Goal: Task Accomplishment & Management: Complete application form

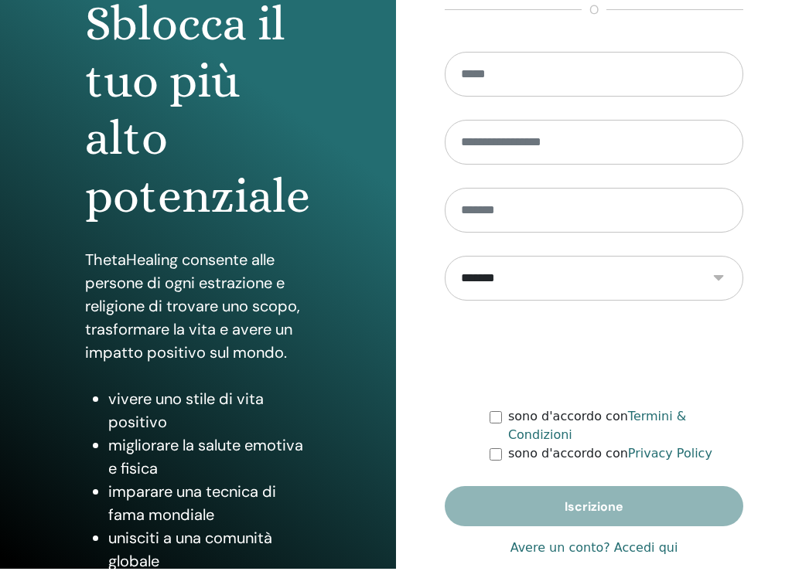
scroll to position [213, 0]
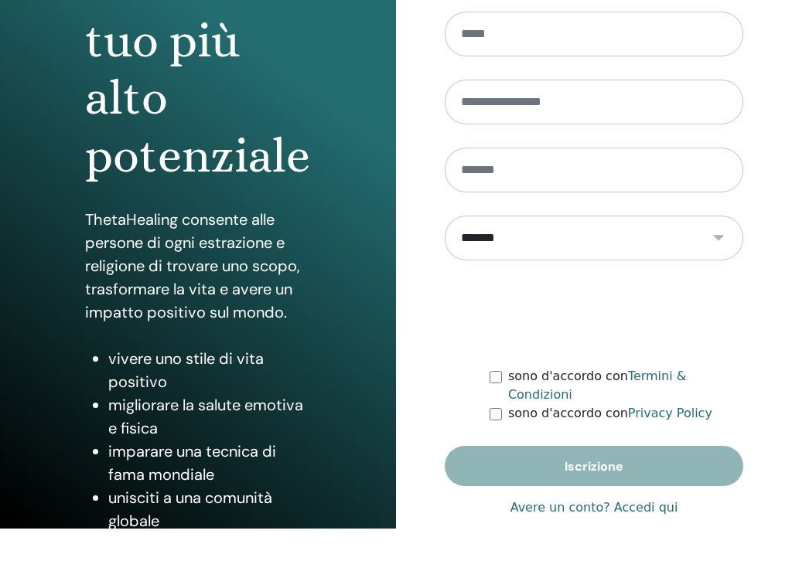
click at [608, 497] on link "Avere un conto? Accedi qui" at bounding box center [594, 508] width 168 height 19
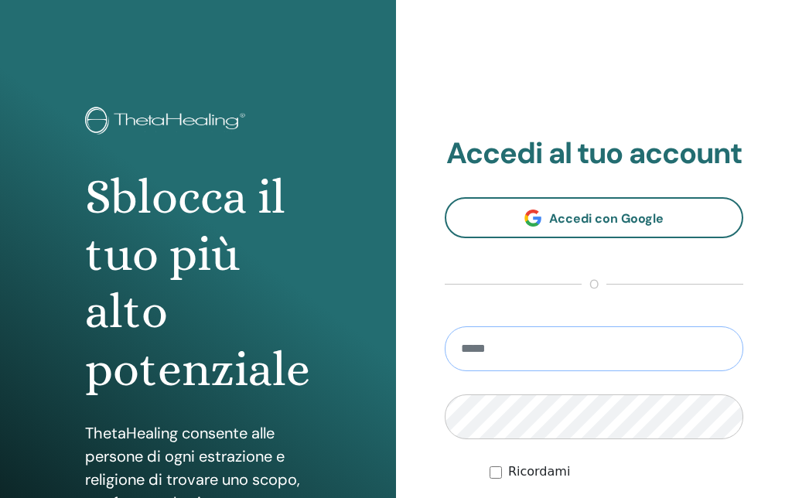
click at [631, 364] on input "email" at bounding box center [594, 348] width 298 height 45
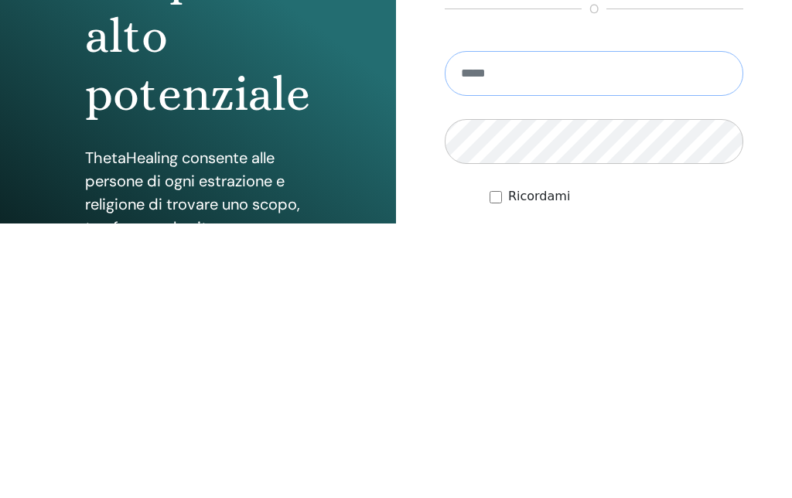
scroll to position [275, 0]
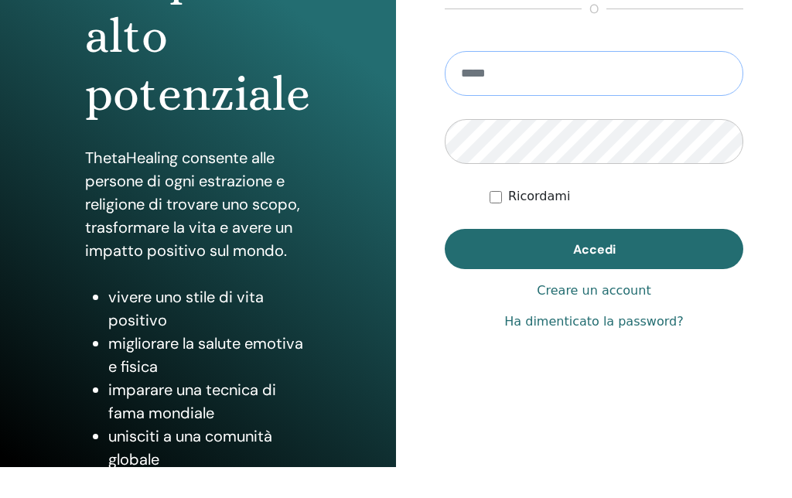
type input "**********"
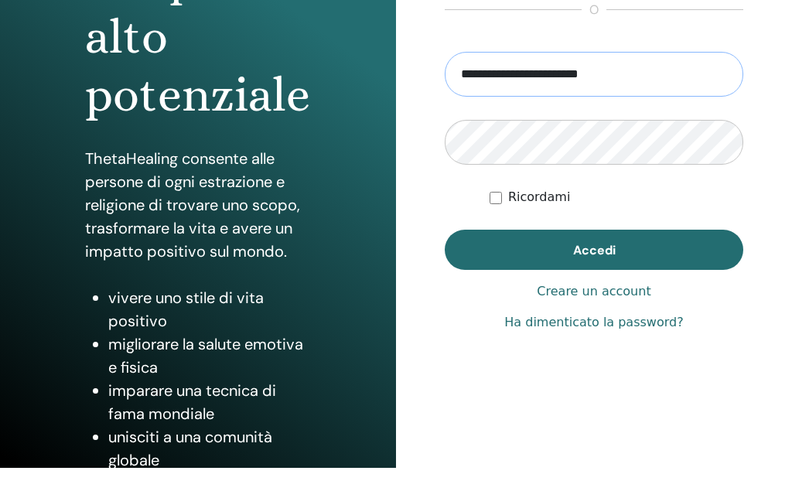
click at [594, 266] on button "Accedi" at bounding box center [594, 250] width 298 height 40
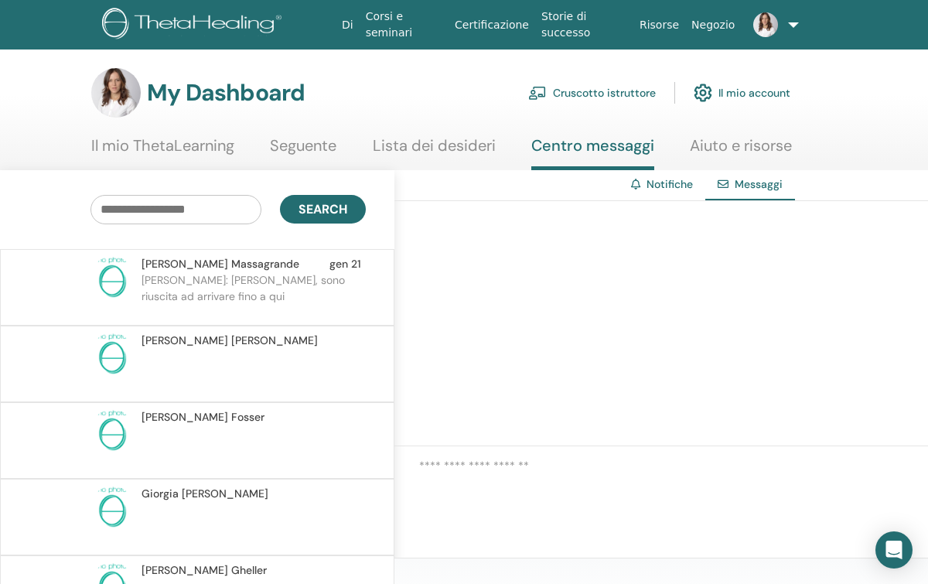
click at [612, 86] on link "Cruscotto istruttore" at bounding box center [592, 93] width 128 height 34
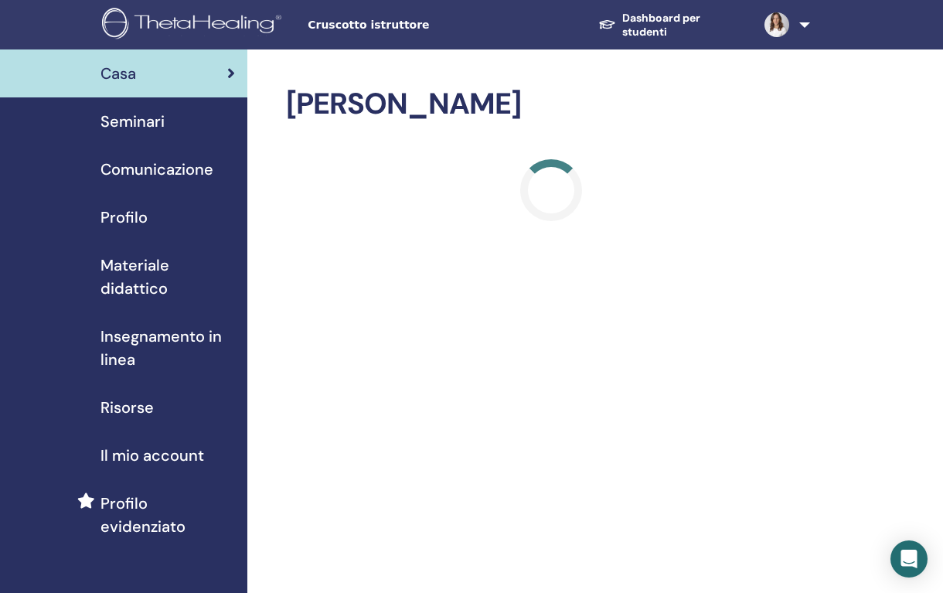
click at [135, 129] on span "Seminari" at bounding box center [133, 121] width 64 height 23
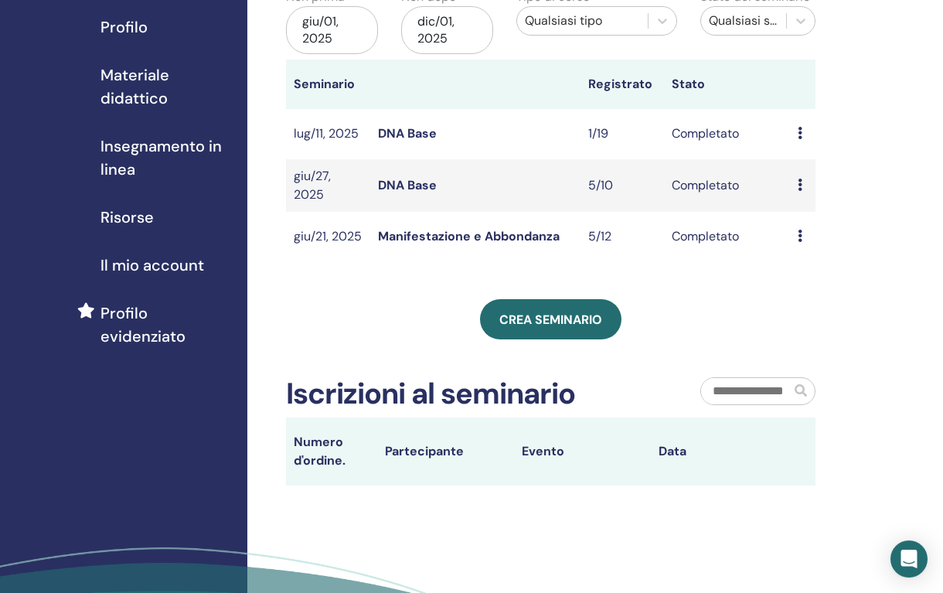
scroll to position [190, 0]
click at [568, 312] on span "Crea seminario" at bounding box center [550, 320] width 103 height 16
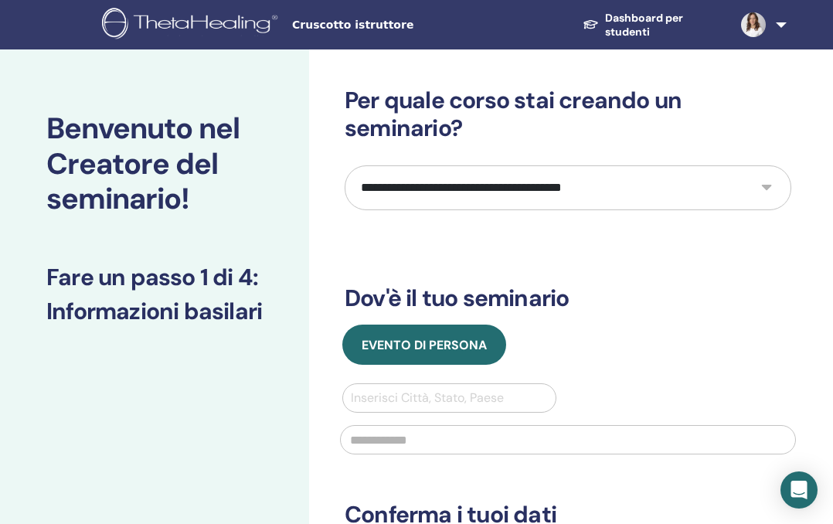
click at [711, 179] on select "**********" at bounding box center [568, 187] width 447 height 45
select select "*"
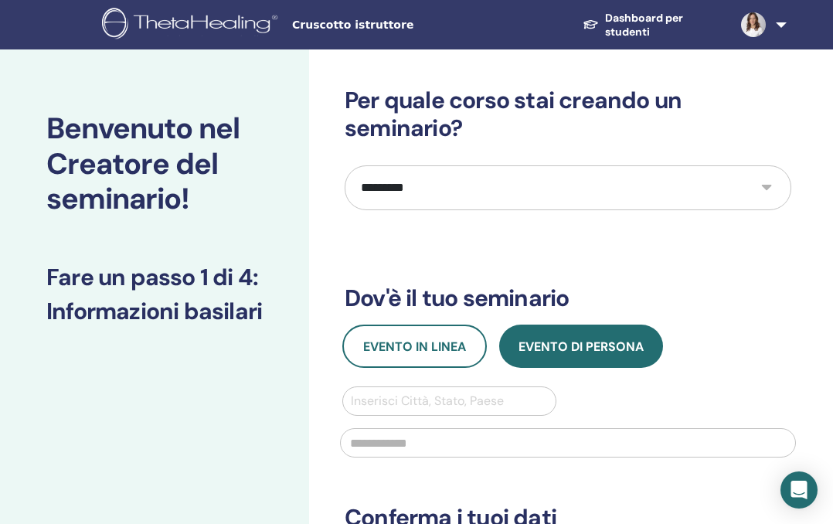
click at [612, 345] on span "Evento di persona" at bounding box center [581, 347] width 125 height 16
click at [428, 343] on span "Evento in linea" at bounding box center [414, 347] width 103 height 16
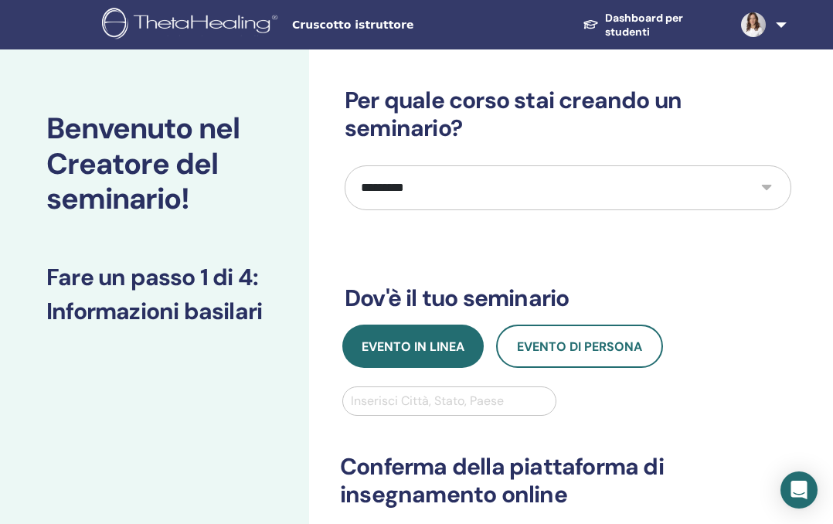
click at [585, 341] on span "Evento di persona" at bounding box center [579, 347] width 125 height 16
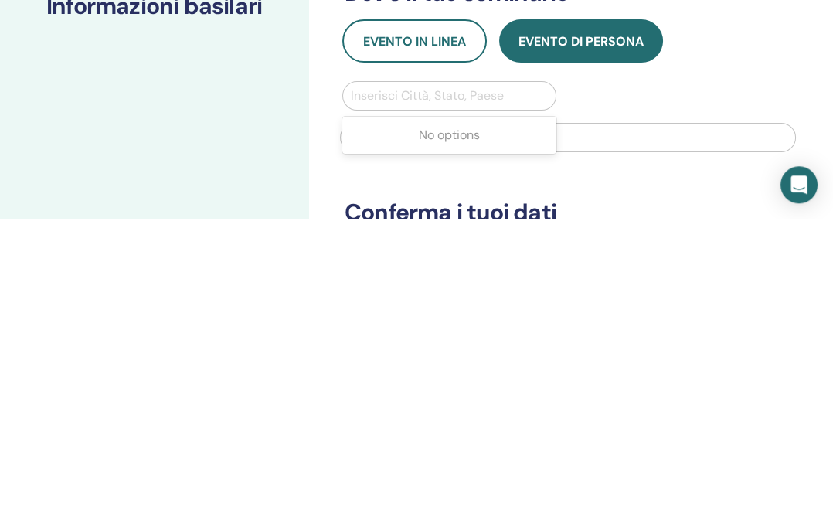
click at [656, 428] on input "text" at bounding box center [568, 442] width 456 height 29
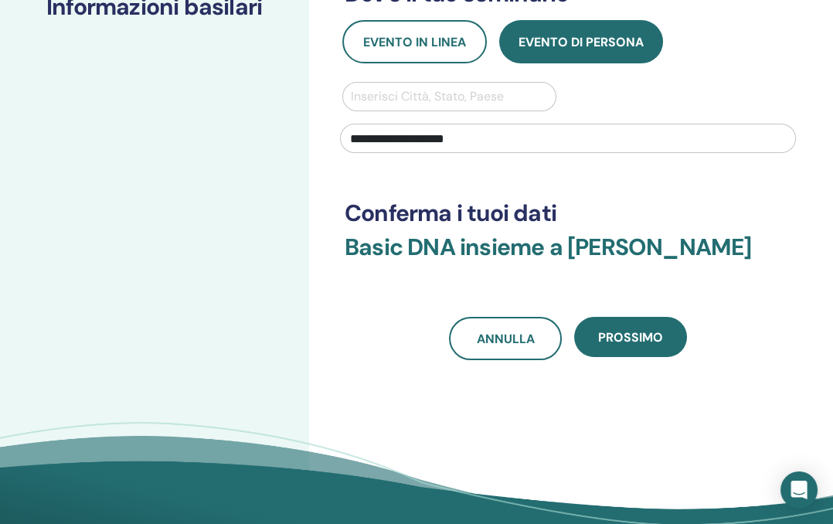
type input "**********"
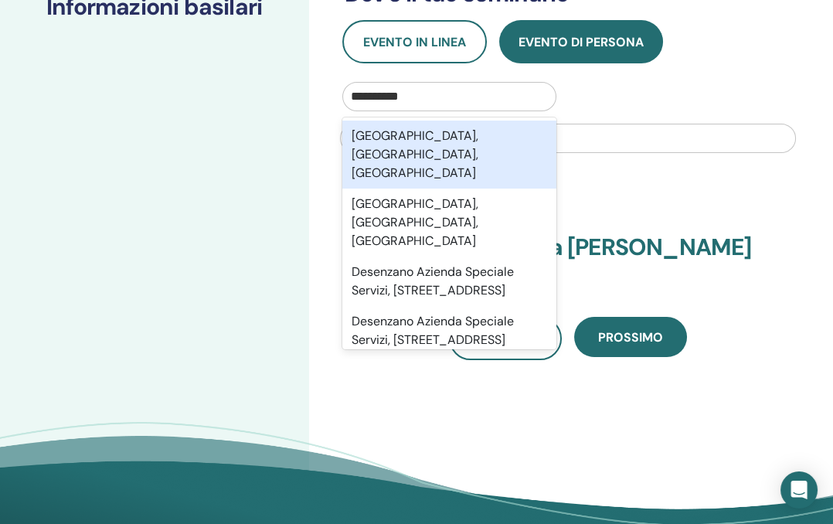
click at [510, 132] on div "Desenzano del Garda, Brescia, ITA" at bounding box center [450, 155] width 214 height 68
type input "*********"
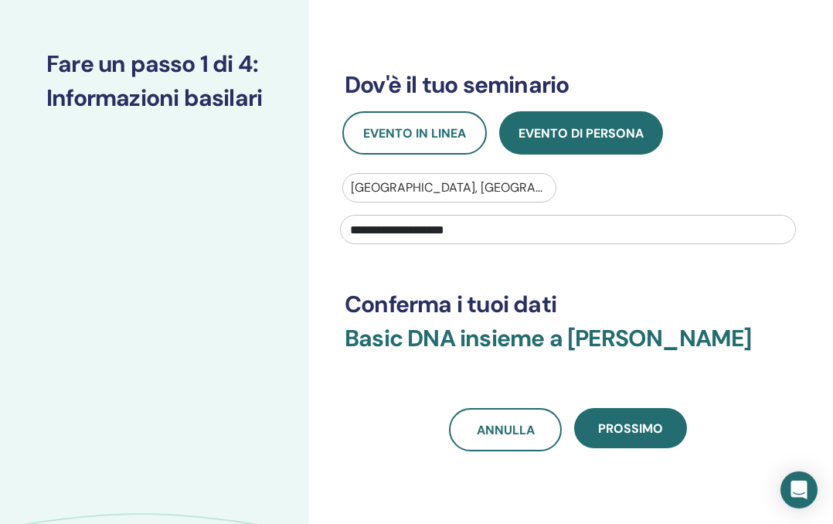
scroll to position [214, 0]
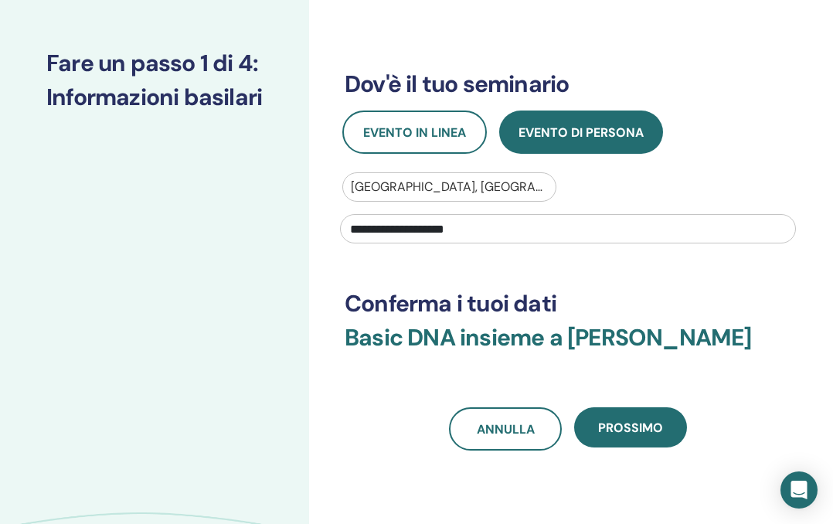
click at [646, 434] on span "Prossimo" at bounding box center [630, 428] width 65 height 16
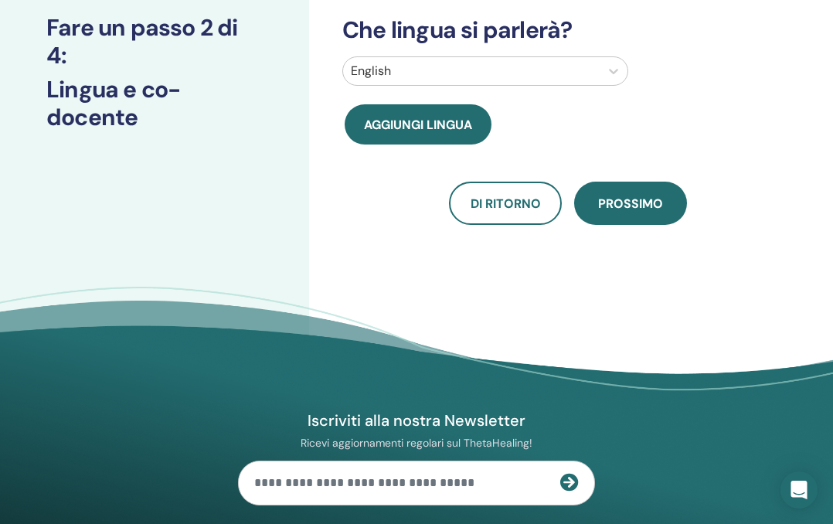
click at [602, 52] on div "Avrai un co-istruttore? No Che lingua si parlerà? English Aggiungi lingua Di ri…" at bounding box center [568, 48] width 470 height 353
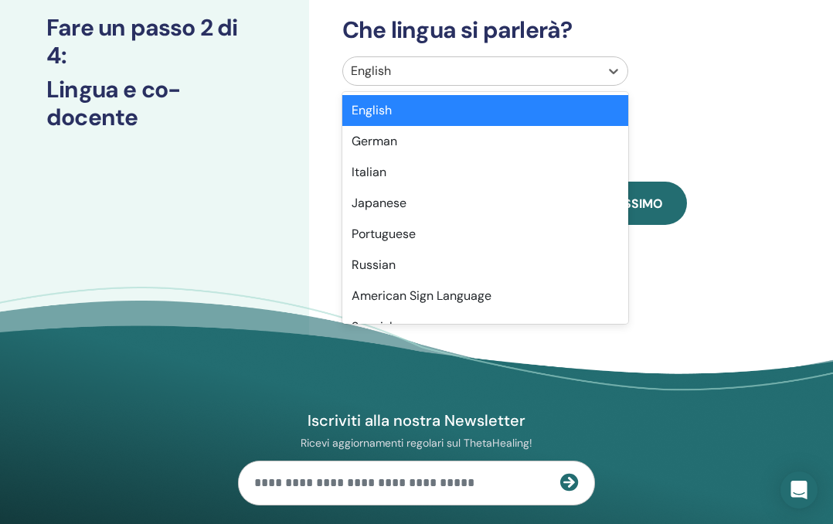
scroll to position [213, 0]
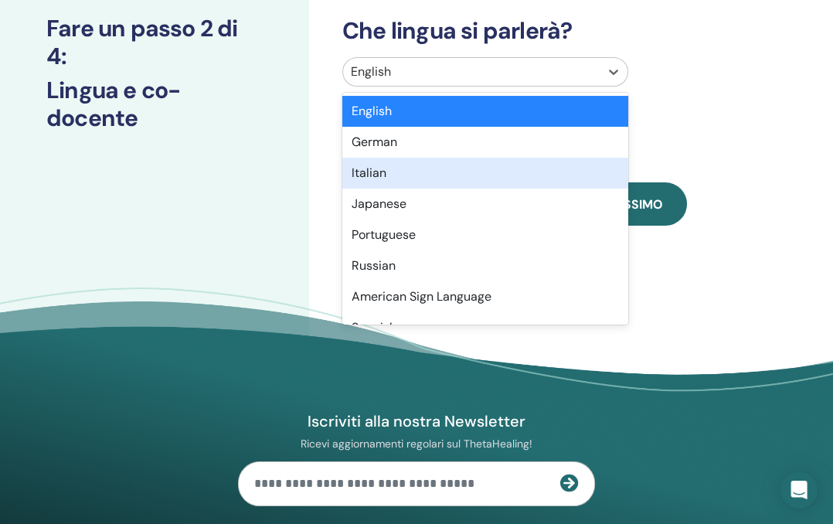
click at [383, 169] on div "Italian" at bounding box center [486, 173] width 286 height 31
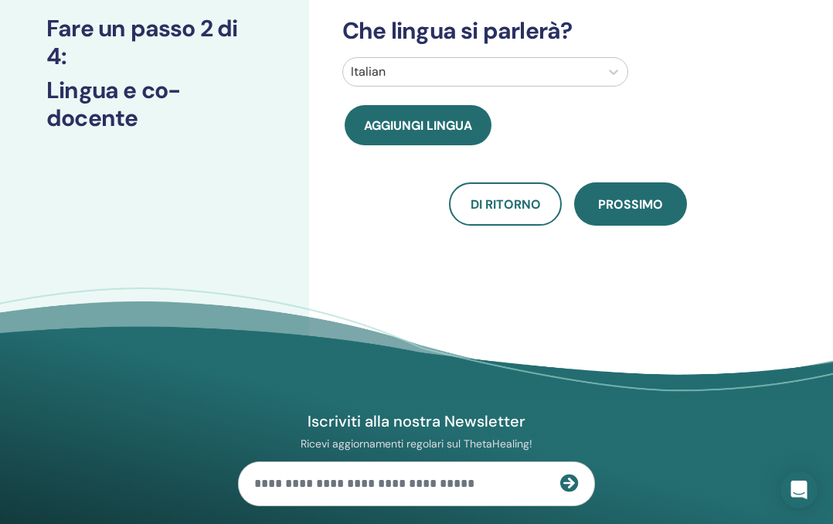
scroll to position [214, 0]
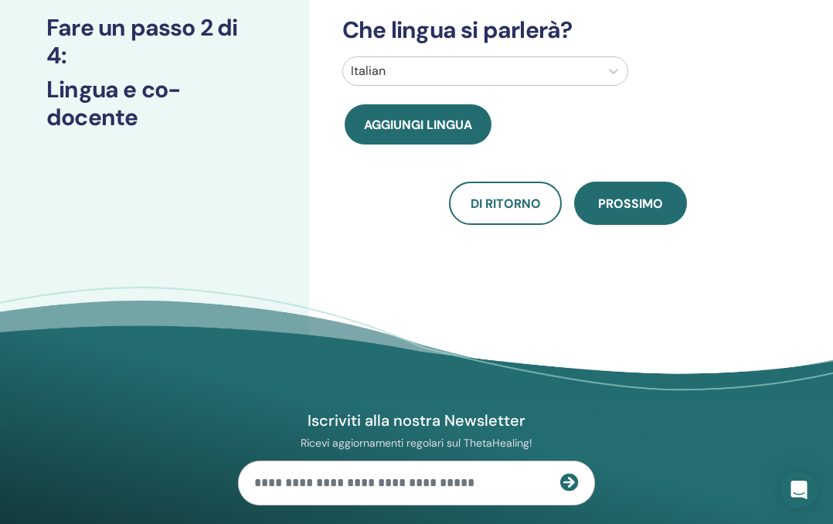
click at [639, 201] on span "Prossimo" at bounding box center [630, 204] width 65 height 16
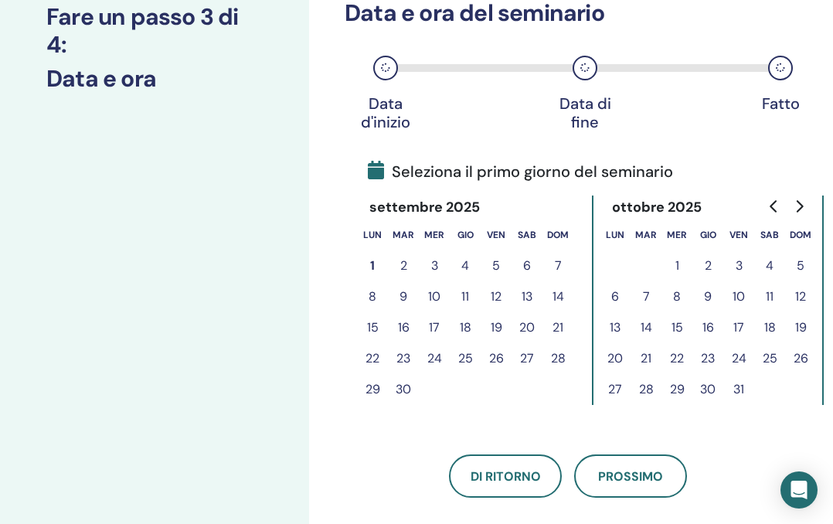
scroll to position [227, 0]
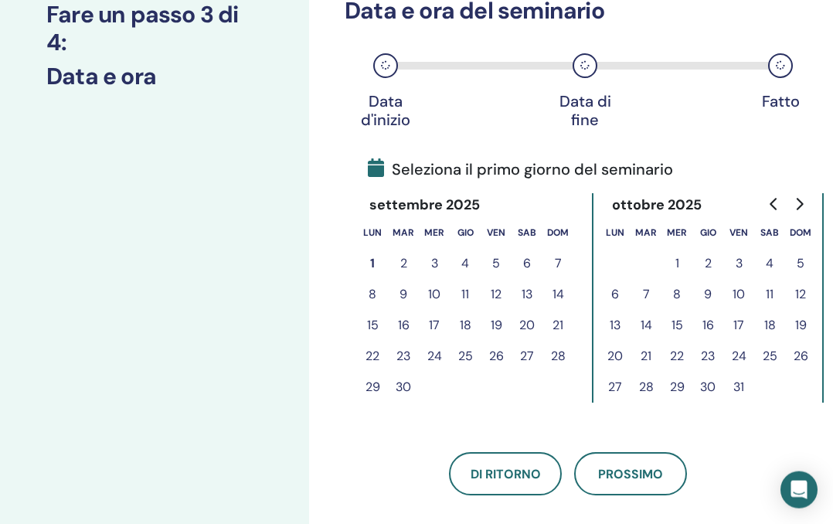
click at [741, 320] on button "17" at bounding box center [739, 325] width 31 height 31
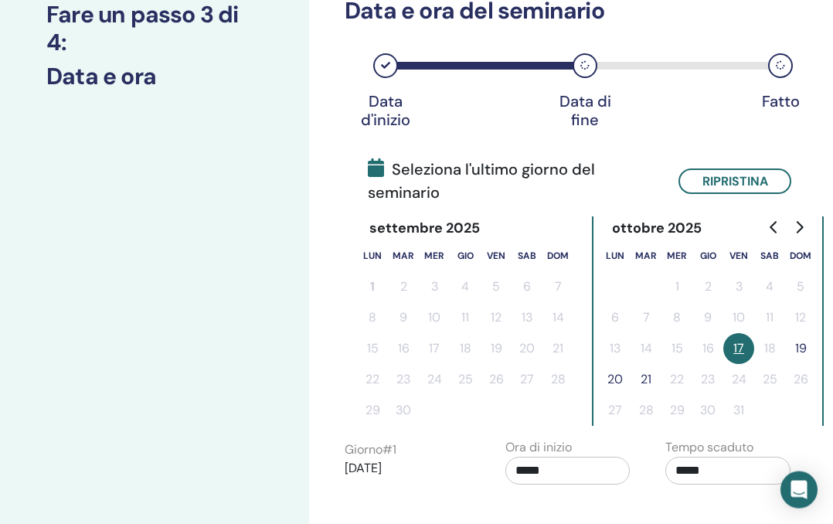
scroll to position [228, 0]
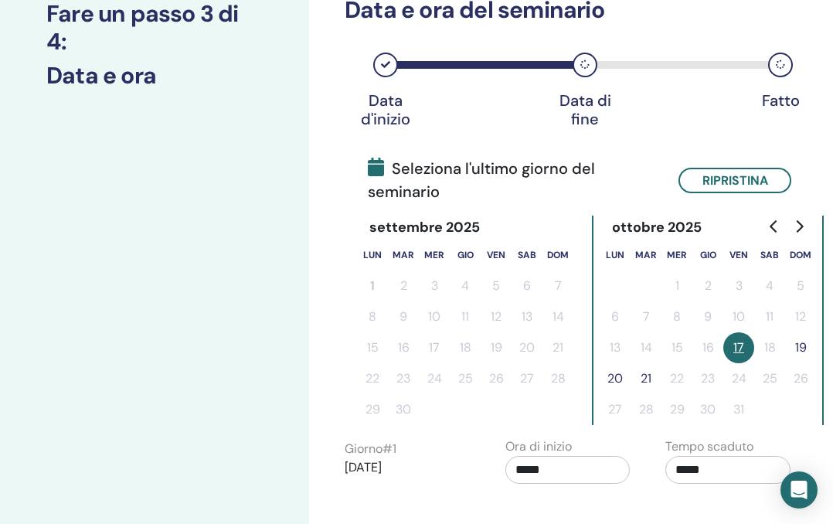
click at [801, 343] on button "19" at bounding box center [801, 347] width 31 height 31
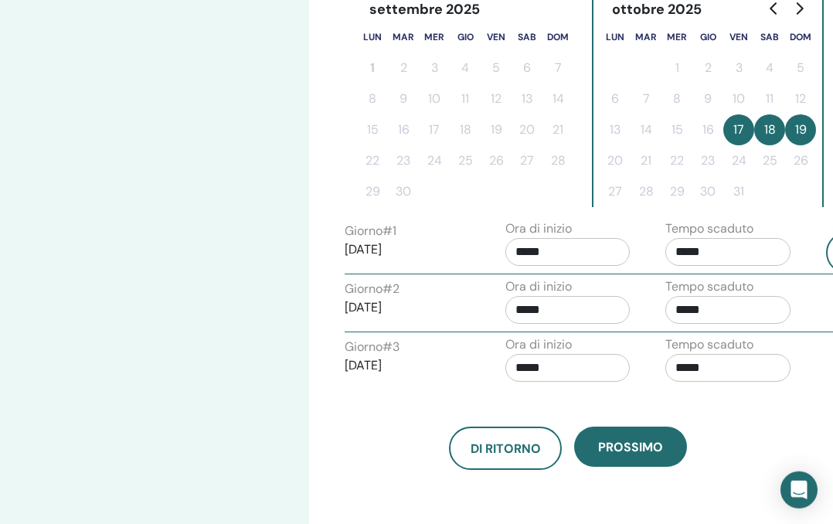
scroll to position [447, 0]
click at [576, 247] on input "*****" at bounding box center [568, 251] width 125 height 28
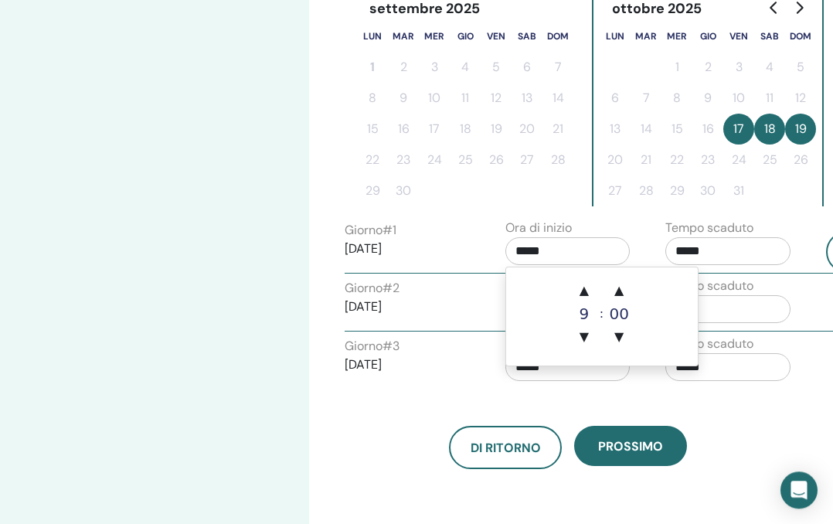
scroll to position [447, 150]
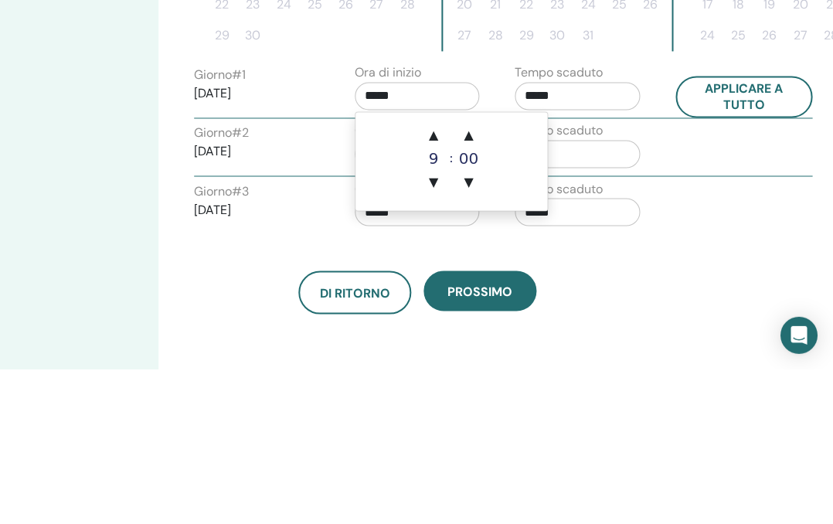
click at [428, 275] on span "▲" at bounding box center [434, 290] width 31 height 31
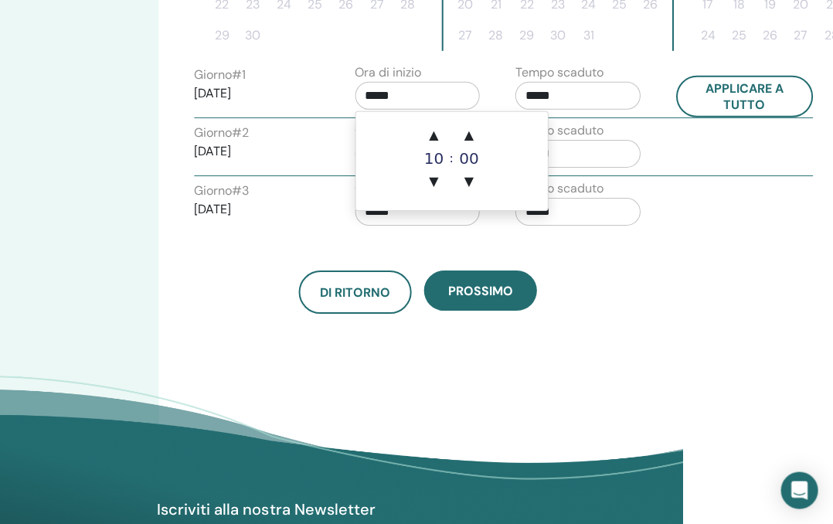
click at [431, 138] on span "▲" at bounding box center [434, 135] width 31 height 31
click at [431, 127] on span "▲" at bounding box center [434, 135] width 31 height 31
click at [429, 126] on span "▲" at bounding box center [434, 135] width 31 height 31
click at [471, 133] on span "▲" at bounding box center [469, 135] width 31 height 31
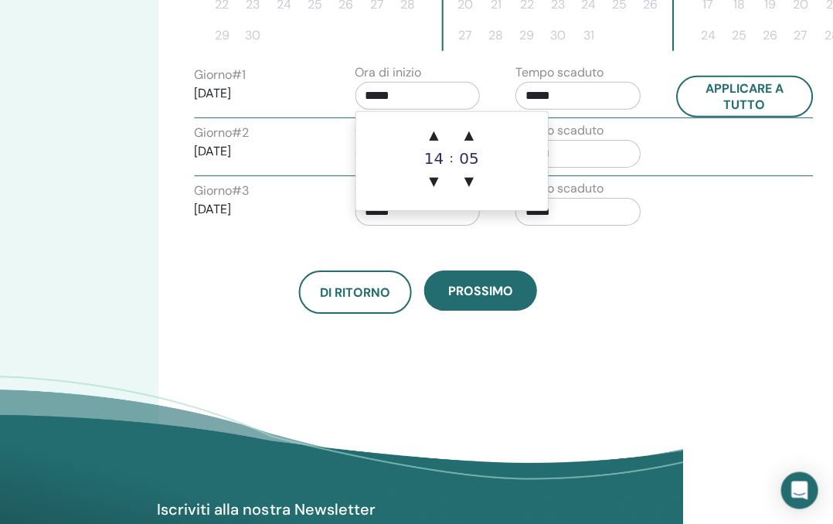
click at [471, 133] on span "▲" at bounding box center [469, 135] width 31 height 31
click at [471, 128] on span "▲" at bounding box center [469, 135] width 31 height 31
click at [470, 127] on span "▲" at bounding box center [469, 135] width 31 height 31
click at [476, 128] on span "▲" at bounding box center [469, 135] width 31 height 31
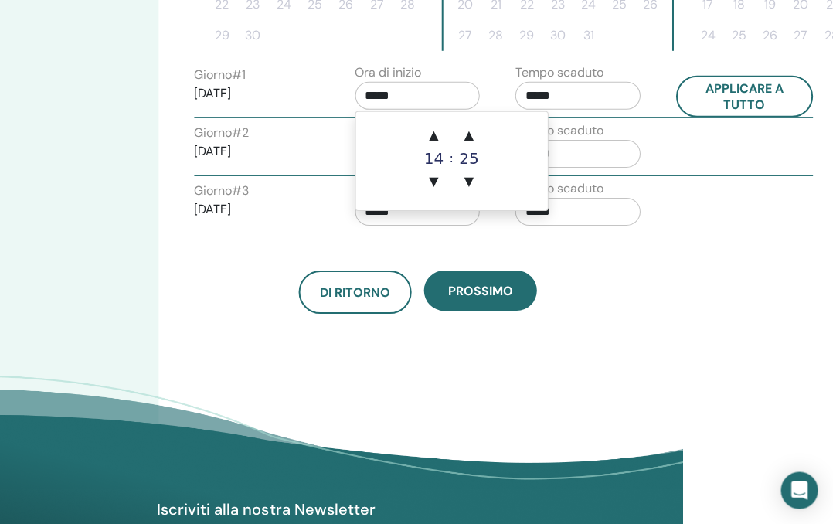
type input "*****"
click at [595, 96] on input "*****" at bounding box center [578, 96] width 125 height 28
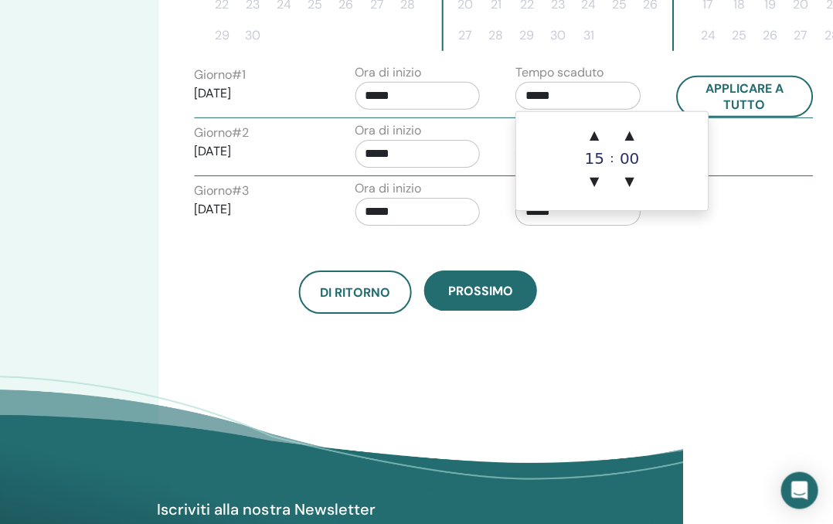
scroll to position [602, 150]
click at [600, 129] on span "▲" at bounding box center [594, 136] width 31 height 31
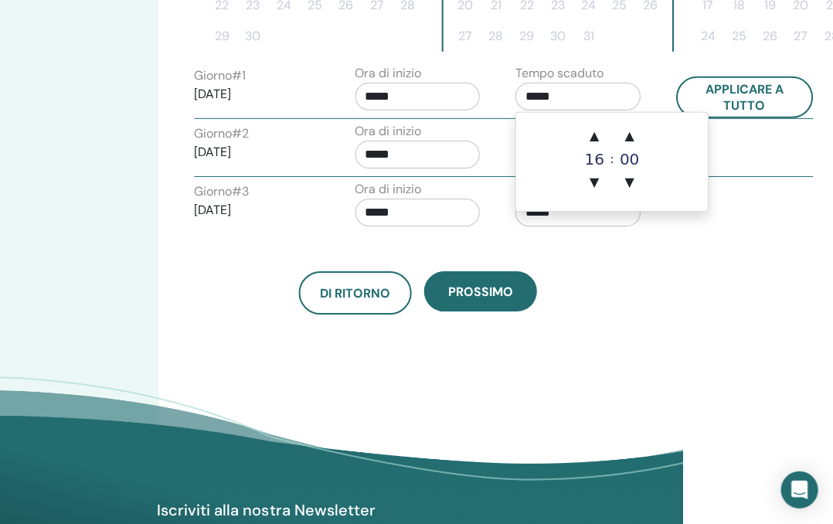
click at [595, 131] on span "▲" at bounding box center [594, 136] width 31 height 31
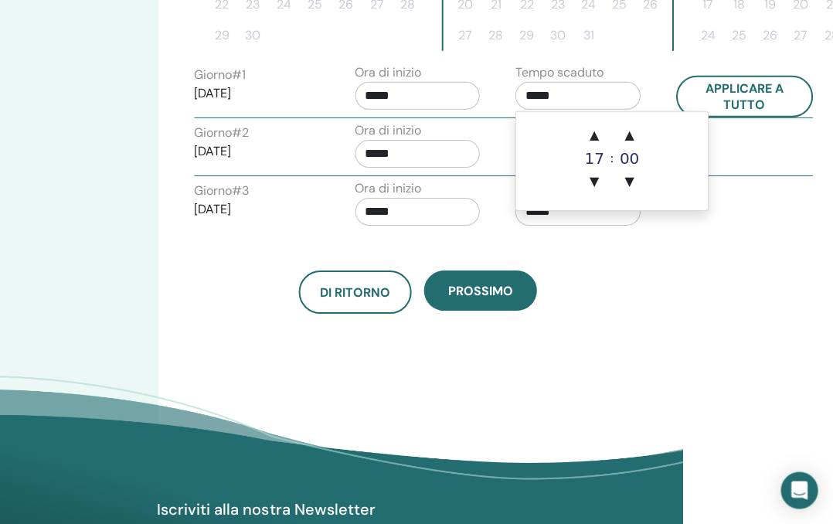
click at [592, 135] on span "▲" at bounding box center [594, 135] width 31 height 31
click at [591, 137] on span "▲" at bounding box center [594, 135] width 31 height 31
click at [632, 131] on span "▲" at bounding box center [630, 135] width 31 height 31
click at [636, 134] on span "▲" at bounding box center [630, 135] width 31 height 31
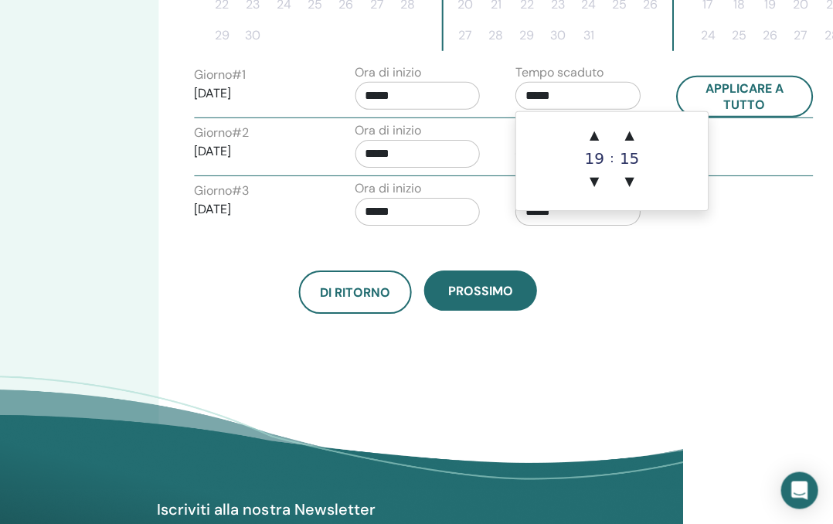
click at [636, 134] on span "▲" at bounding box center [630, 135] width 31 height 31
click at [634, 130] on span "▲" at bounding box center [630, 135] width 31 height 31
type input "*****"
click at [428, 162] on input "*****" at bounding box center [418, 154] width 125 height 28
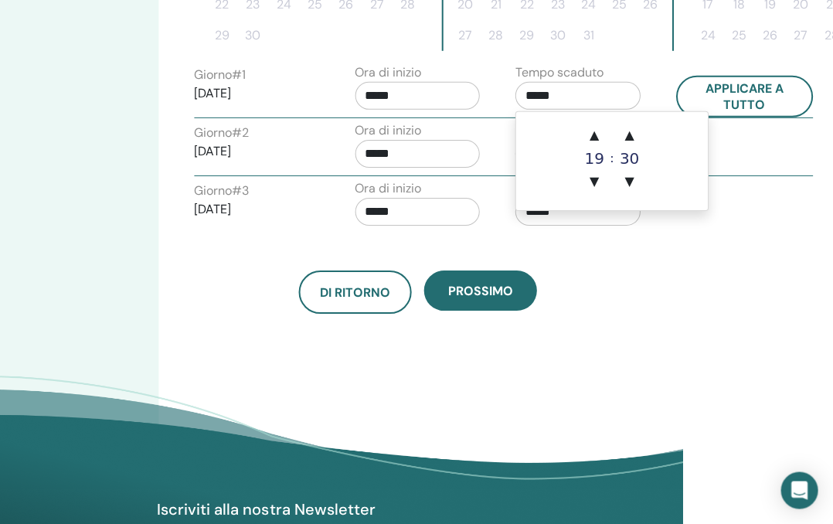
scroll to position [602, 150]
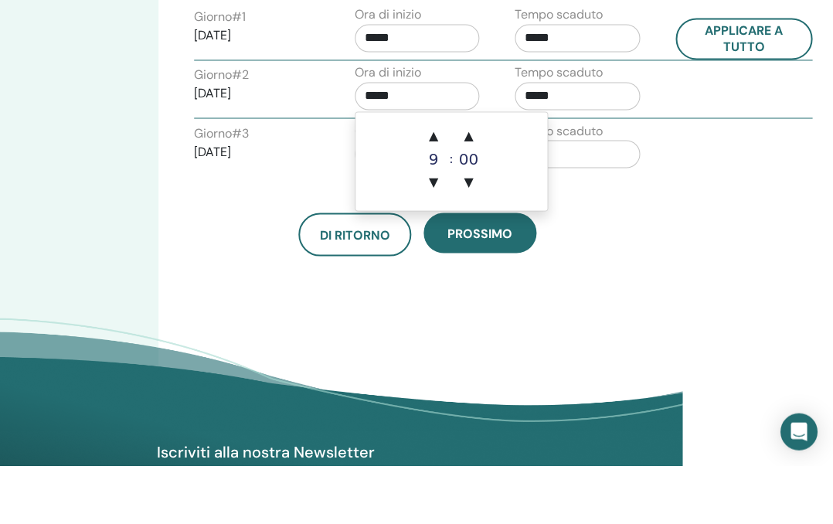
click at [462, 179] on span "▲" at bounding box center [469, 194] width 31 height 31
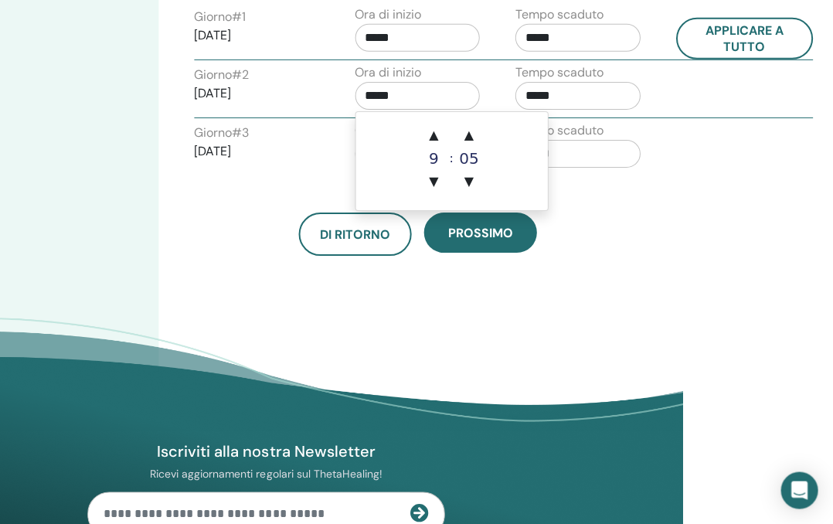
click at [469, 128] on span "▲" at bounding box center [469, 135] width 31 height 31
click at [468, 128] on span "▲" at bounding box center [469, 135] width 31 height 31
click at [478, 135] on span "▲" at bounding box center [469, 135] width 31 height 31
click at [477, 134] on span "▲" at bounding box center [469, 135] width 31 height 31
click at [474, 135] on span "▲" at bounding box center [469, 135] width 31 height 31
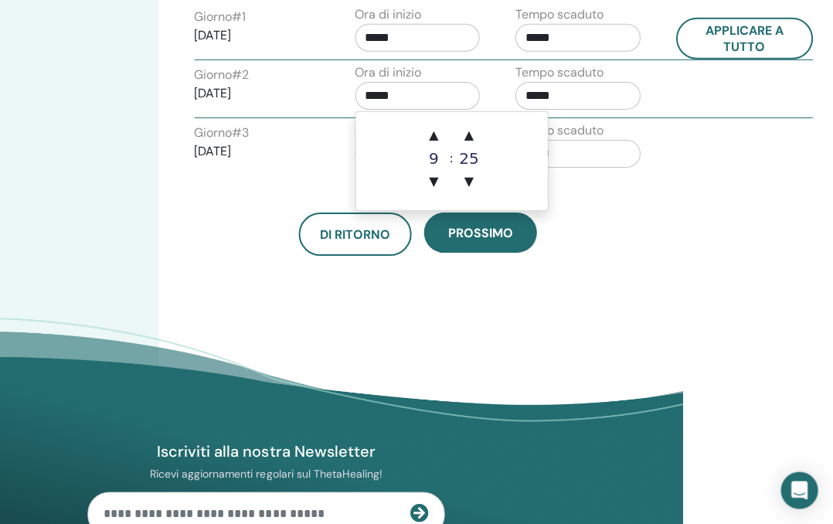
type input "*****"
click at [581, 93] on input "*****" at bounding box center [578, 96] width 125 height 28
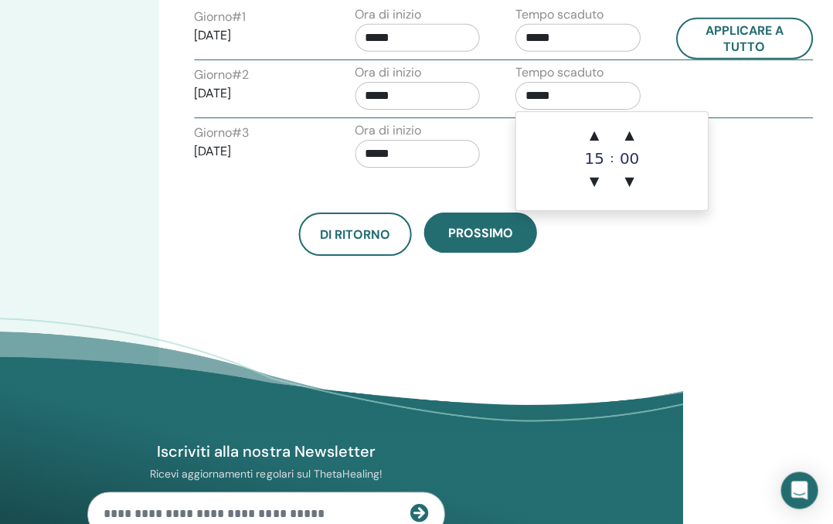
scroll to position [660, 150]
click at [596, 133] on span "▲" at bounding box center [594, 136] width 31 height 31
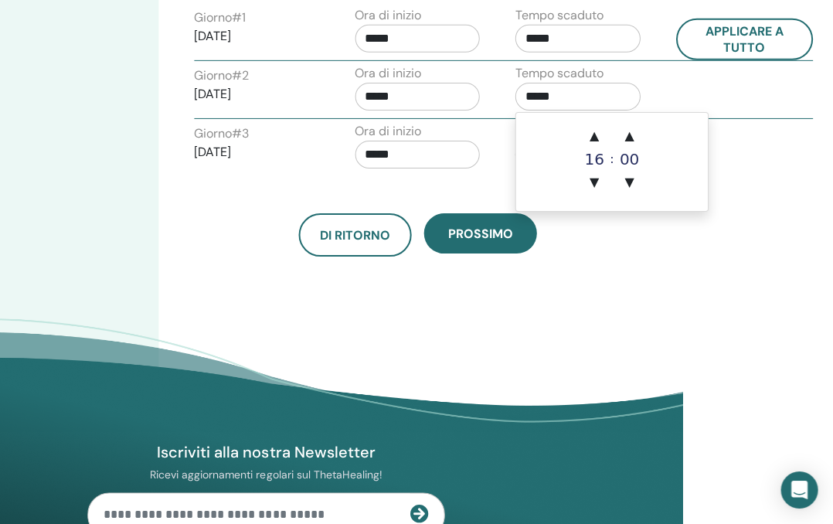
click at [595, 129] on span "▲" at bounding box center [594, 136] width 31 height 31
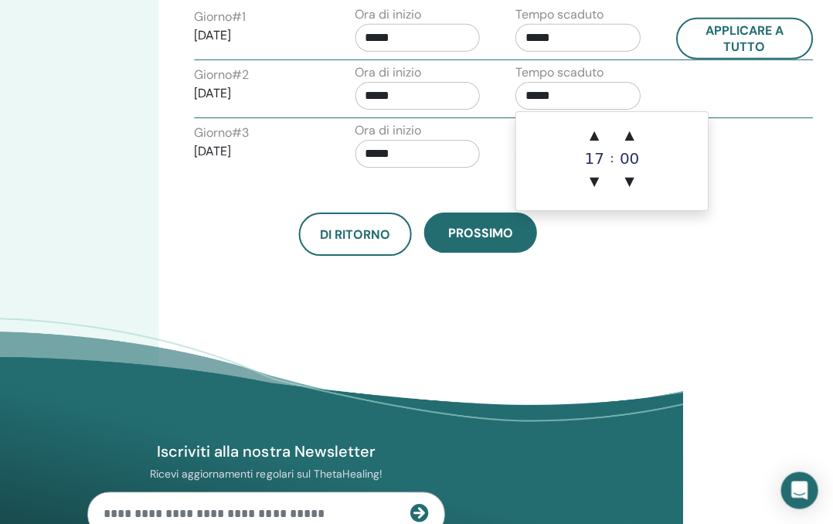
click at [597, 132] on span "▲" at bounding box center [594, 135] width 31 height 31
click at [591, 179] on span "▼" at bounding box center [594, 181] width 31 height 31
click at [633, 132] on span "▲" at bounding box center [630, 135] width 31 height 31
click at [632, 132] on span "▲" at bounding box center [630, 135] width 31 height 31
click at [634, 136] on span "▲" at bounding box center [630, 135] width 31 height 31
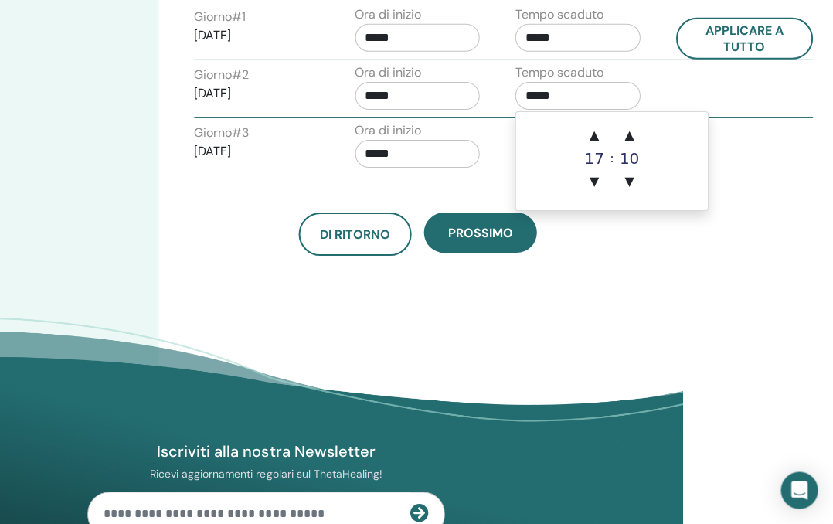
click at [633, 135] on span "▲" at bounding box center [630, 135] width 31 height 31
click at [629, 138] on span "▲" at bounding box center [630, 135] width 31 height 31
type input "*****"
click at [421, 159] on input "*****" at bounding box center [418, 154] width 125 height 28
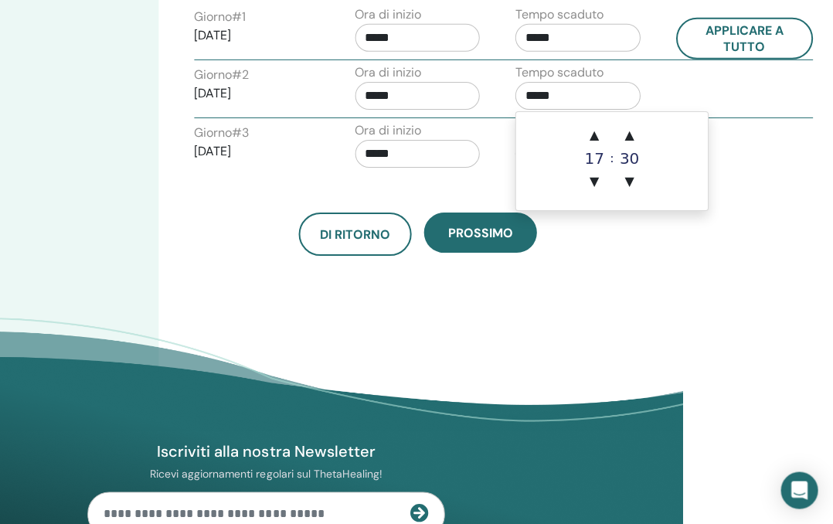
scroll to position [660, 150]
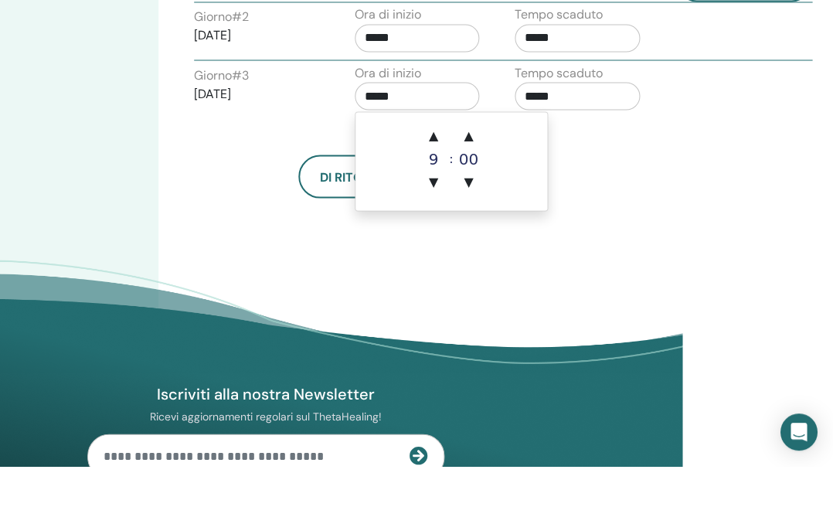
click at [473, 179] on span "▲" at bounding box center [469, 194] width 31 height 31
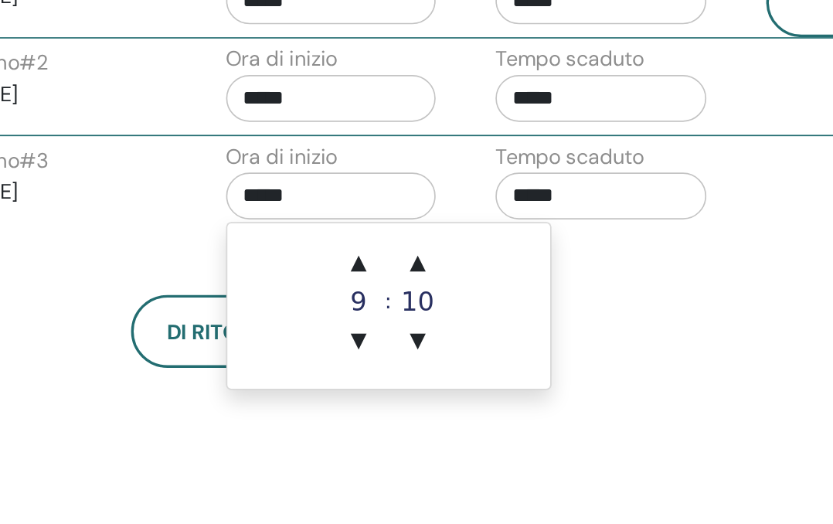
click at [454, 152] on span "▲" at bounding box center [469, 156] width 31 height 31
click at [454, 153] on span "▲" at bounding box center [469, 156] width 31 height 31
type input "*****"
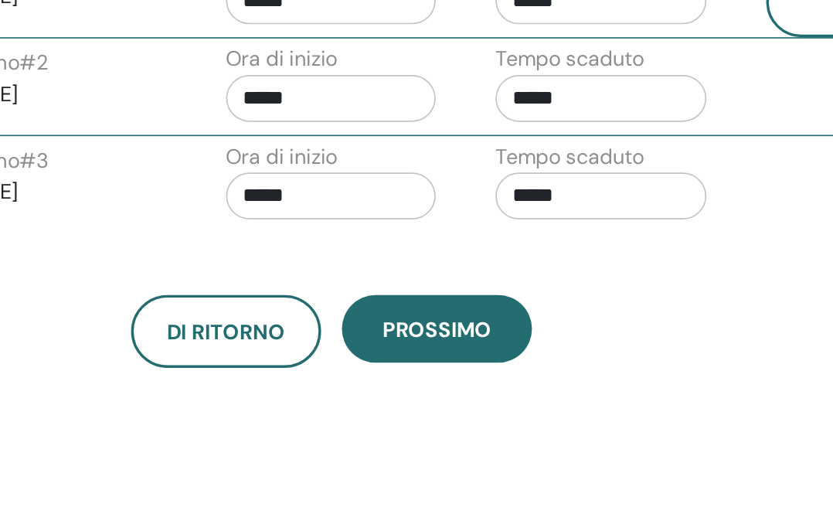
click at [516, 108] on input "*****" at bounding box center [578, 117] width 125 height 28
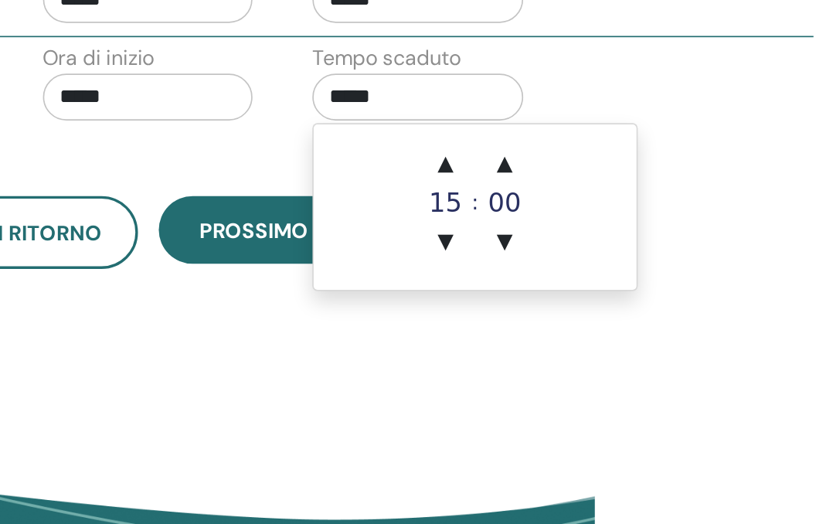
click at [579, 141] on span "▲" at bounding box center [594, 156] width 31 height 31
click at [615, 141] on span "▲" at bounding box center [630, 156] width 31 height 31
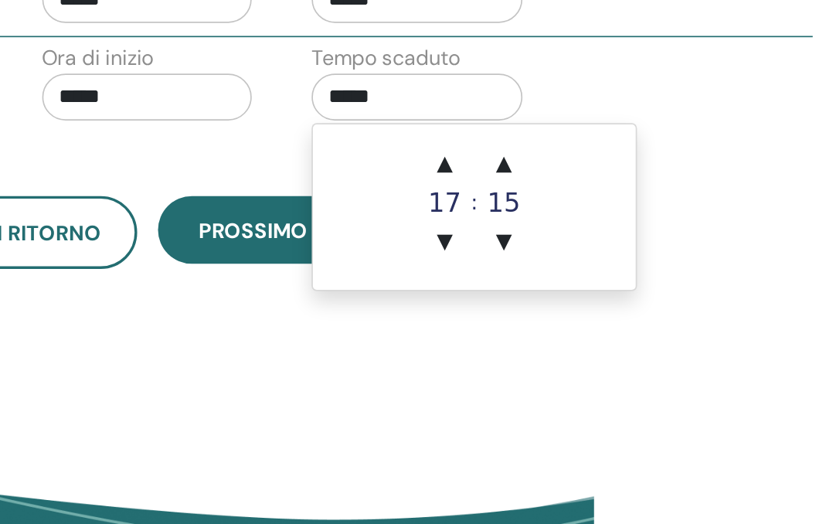
click at [615, 141] on span "▲" at bounding box center [630, 156] width 31 height 31
type input "*****"
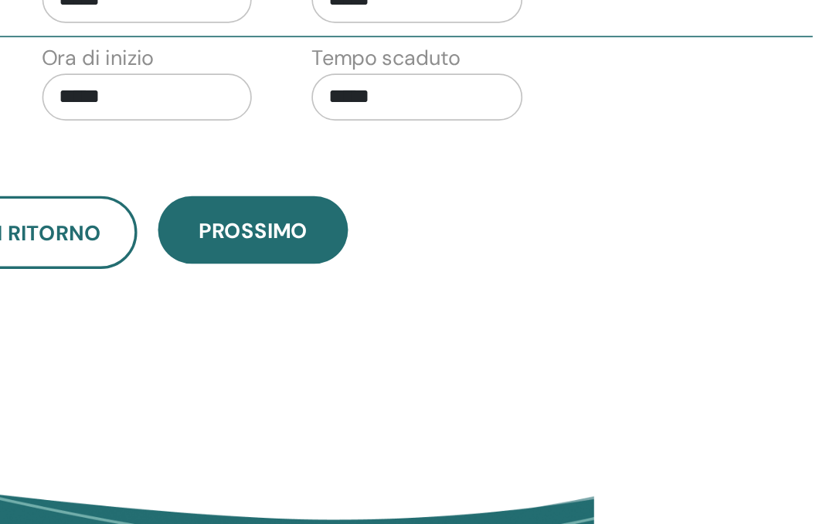
click at [413, 84] on div "Giorno # 3 2025/10/19 Ora di inizio ***** Tempo scaduto *****" at bounding box center [504, 111] width 642 height 54
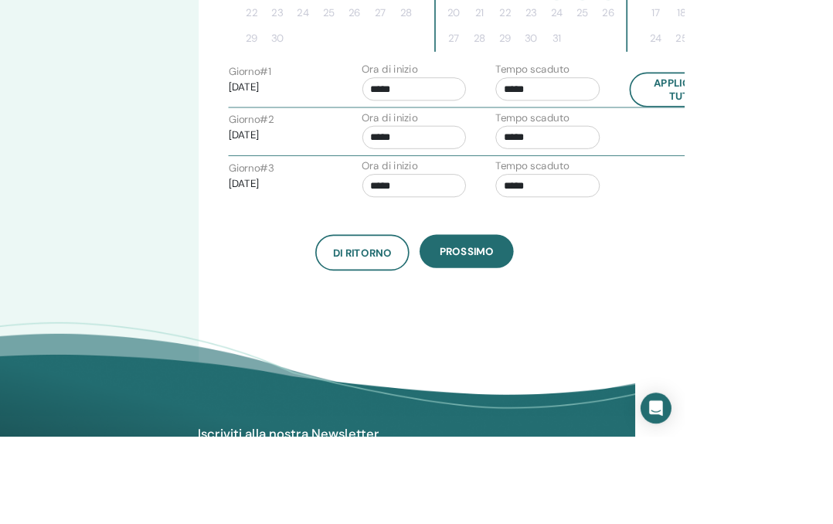
scroll to position [641, 206]
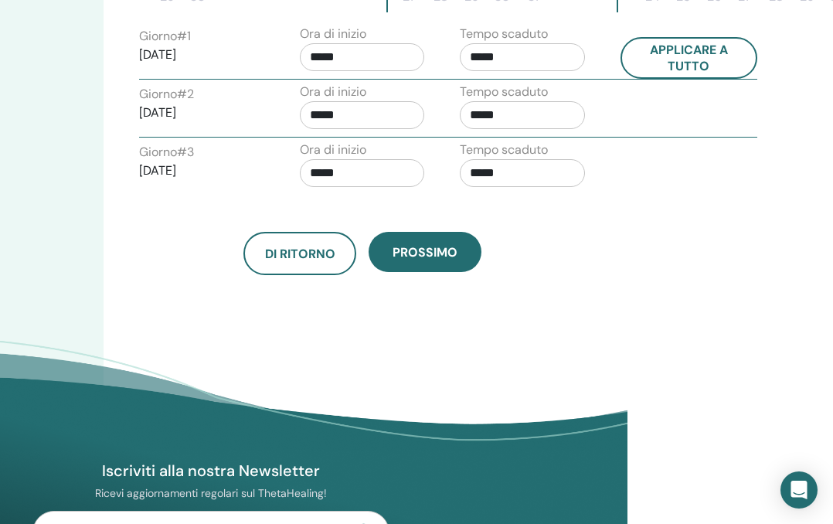
click at [443, 242] on button "Prossimo" at bounding box center [425, 252] width 113 height 40
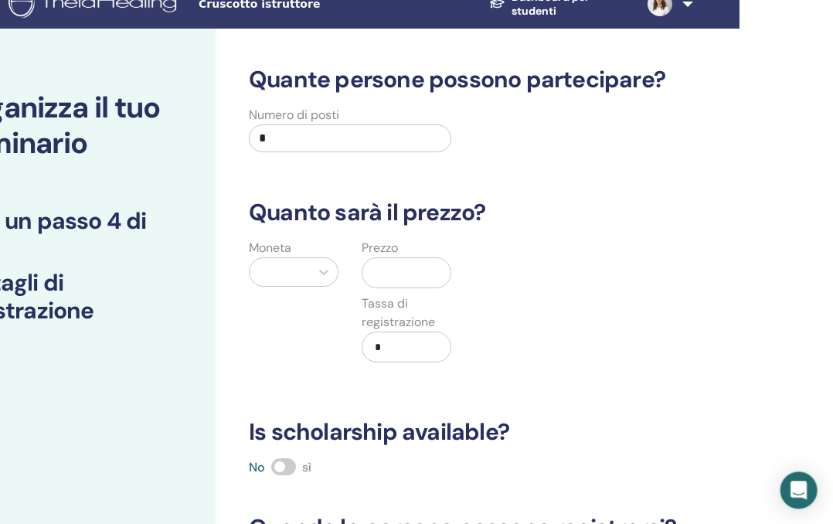
scroll to position [2, 94]
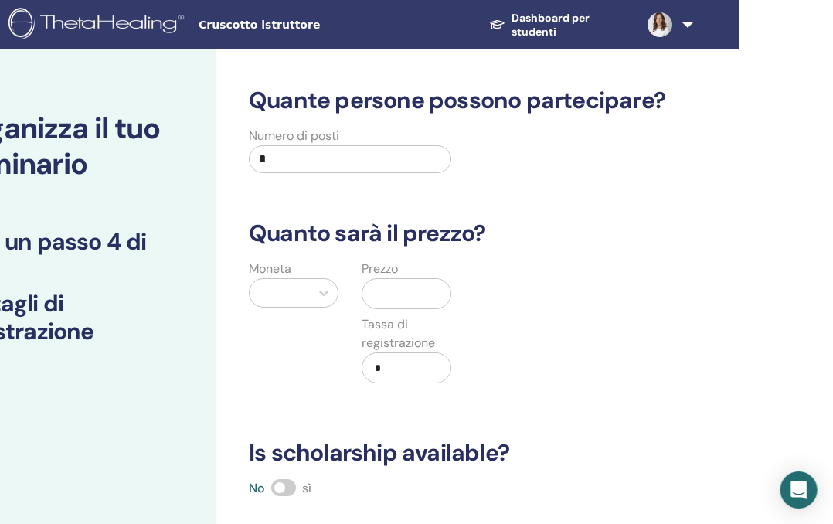
click at [284, 164] on input "*" at bounding box center [350, 159] width 203 height 28
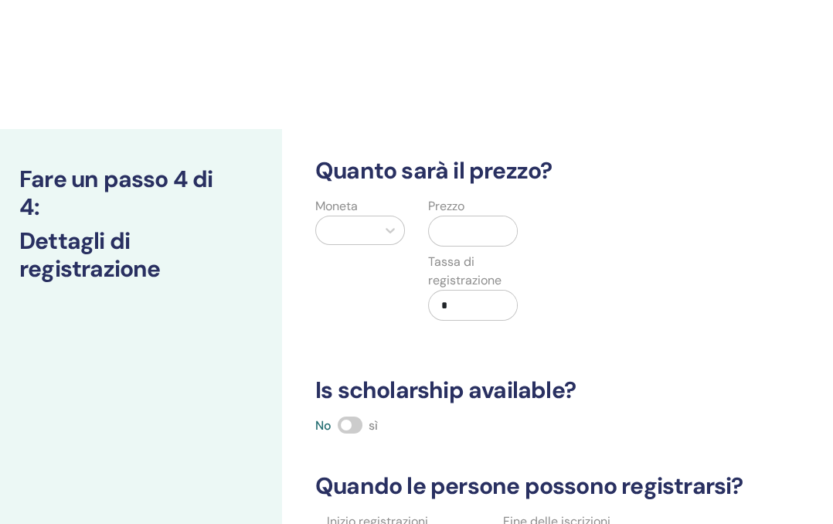
scroll to position [195, 27]
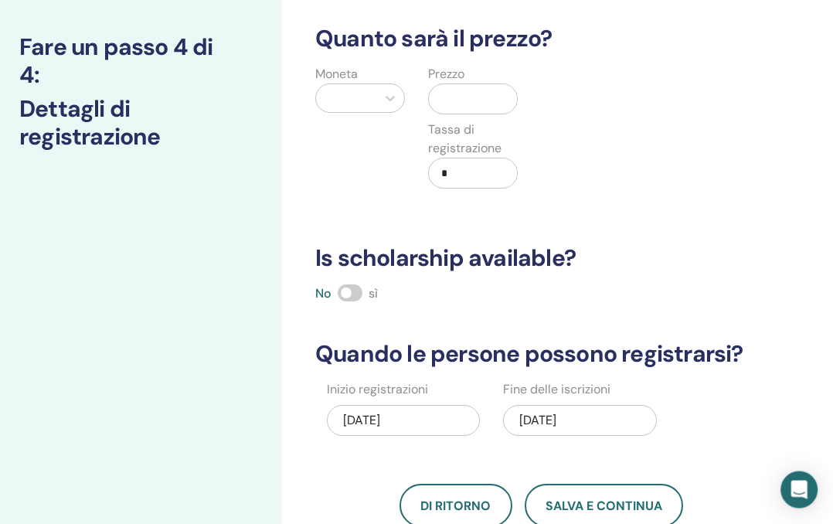
type input "**"
click at [462, 111] on input "text" at bounding box center [476, 98] width 82 height 29
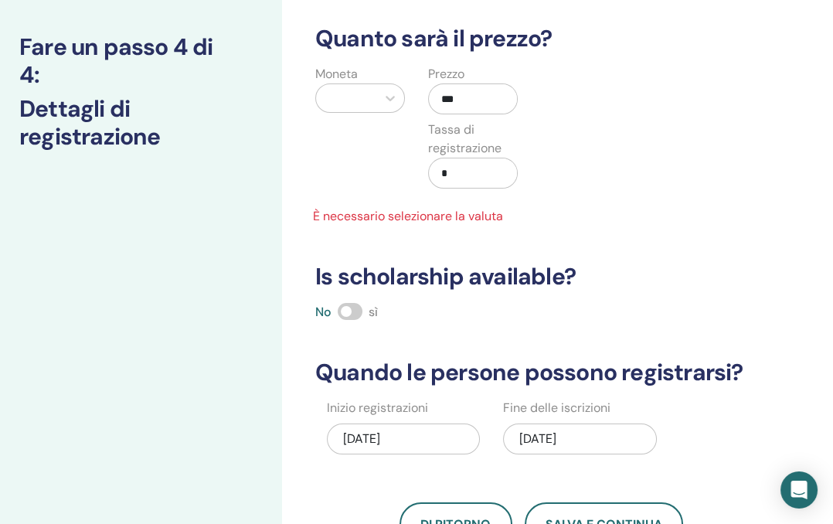
type input "***"
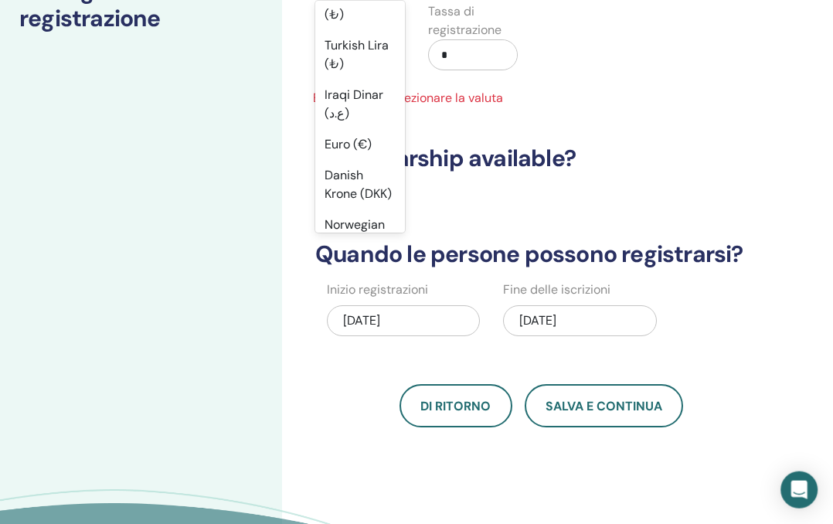
scroll to position [314, 27]
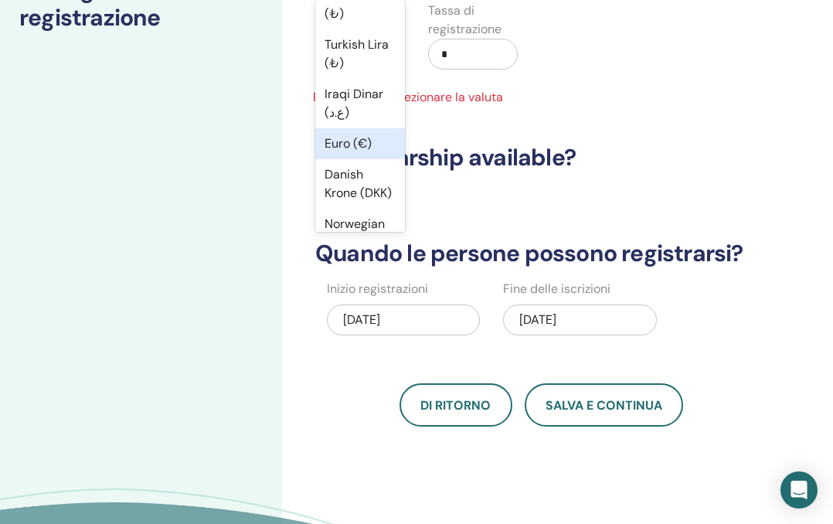
click at [351, 141] on div "Euro (€)" at bounding box center [360, 143] width 90 height 31
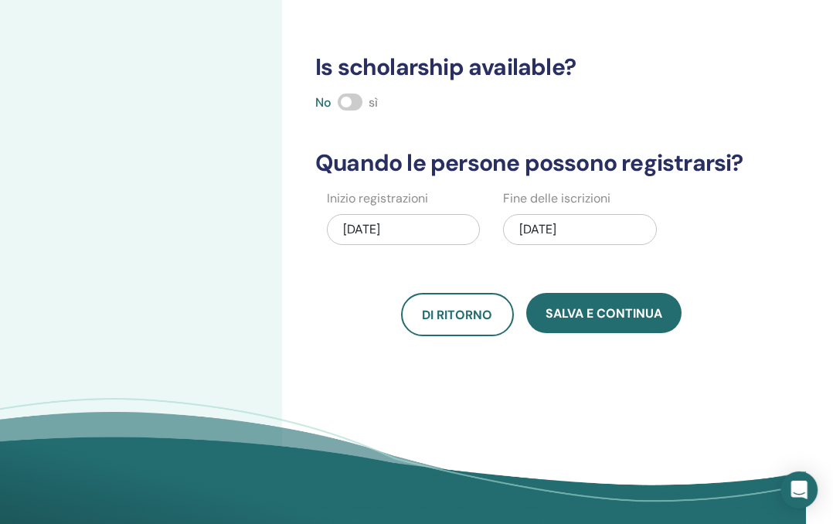
scroll to position [387, 27]
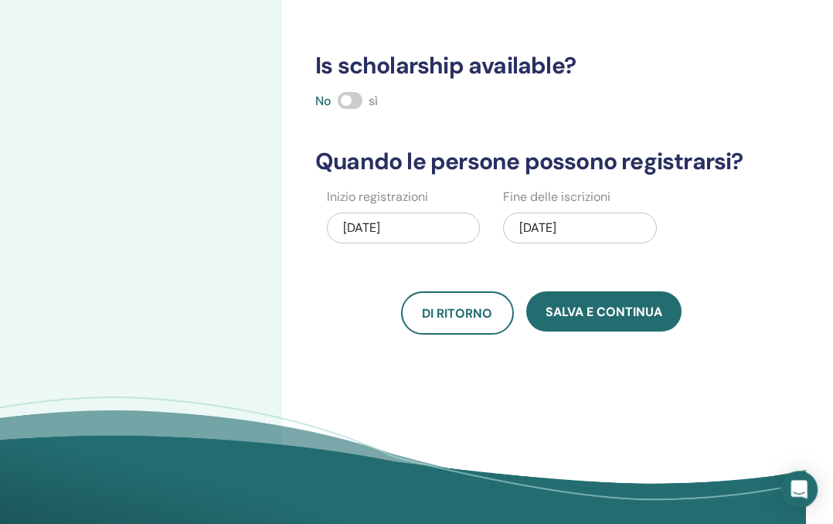
click at [603, 318] on span "Salva e continua" at bounding box center [604, 313] width 117 height 16
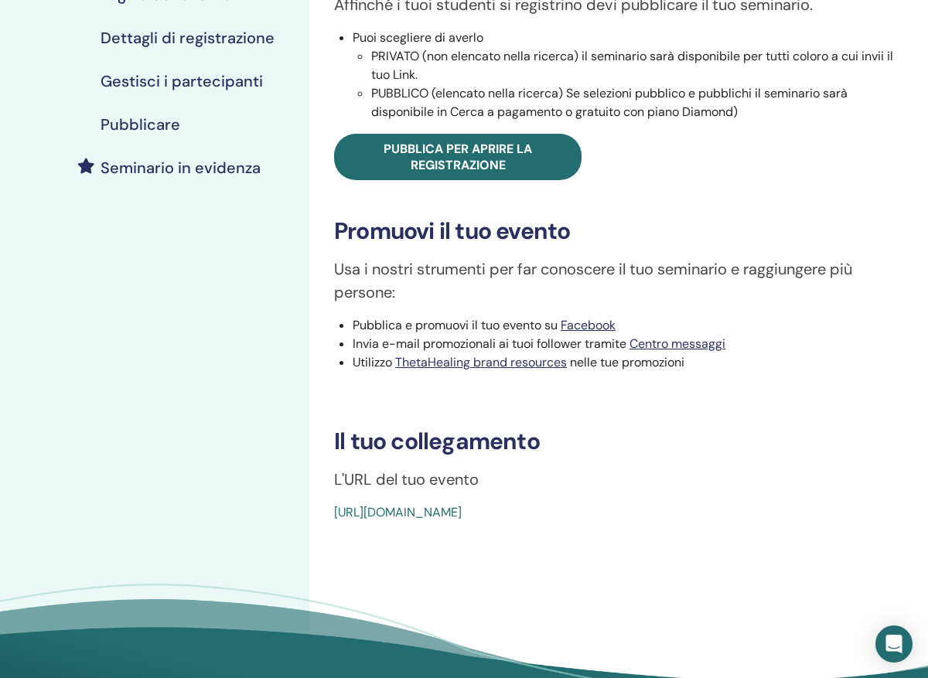
click at [507, 160] on span "Pubblica per aprire la registrazione" at bounding box center [457, 157] width 148 height 32
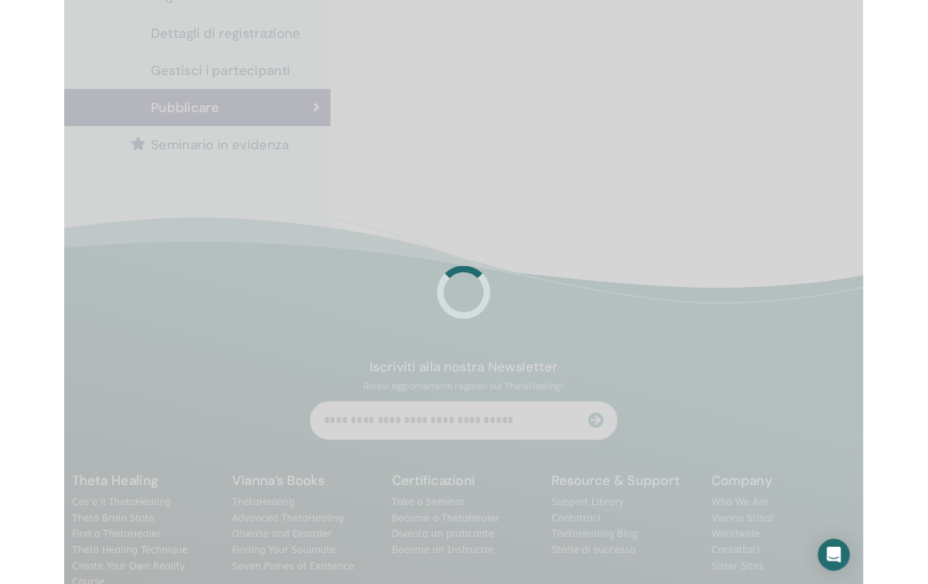
scroll to position [273, 0]
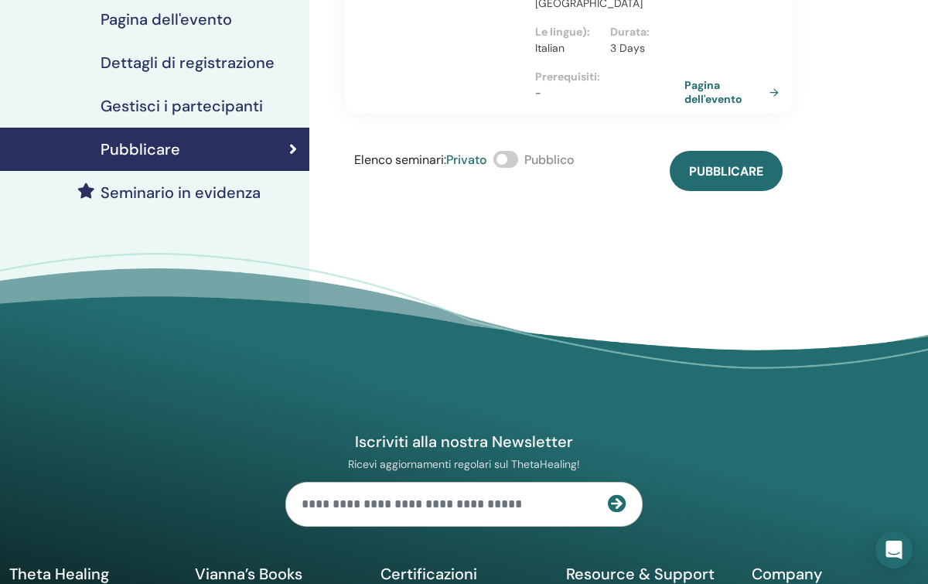
click at [749, 179] on span "Pubblicare" at bounding box center [726, 171] width 74 height 16
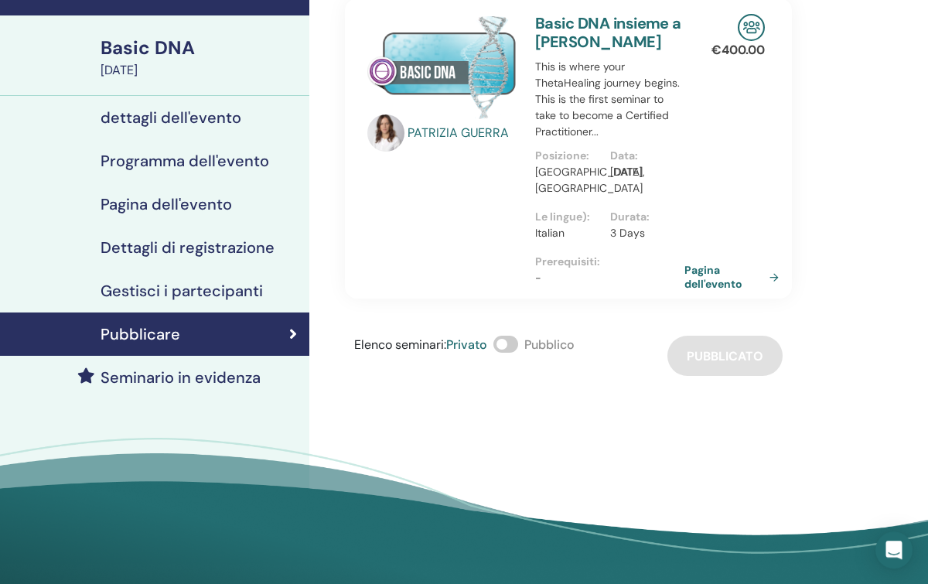
click at [518, 353] on span at bounding box center [505, 344] width 25 height 17
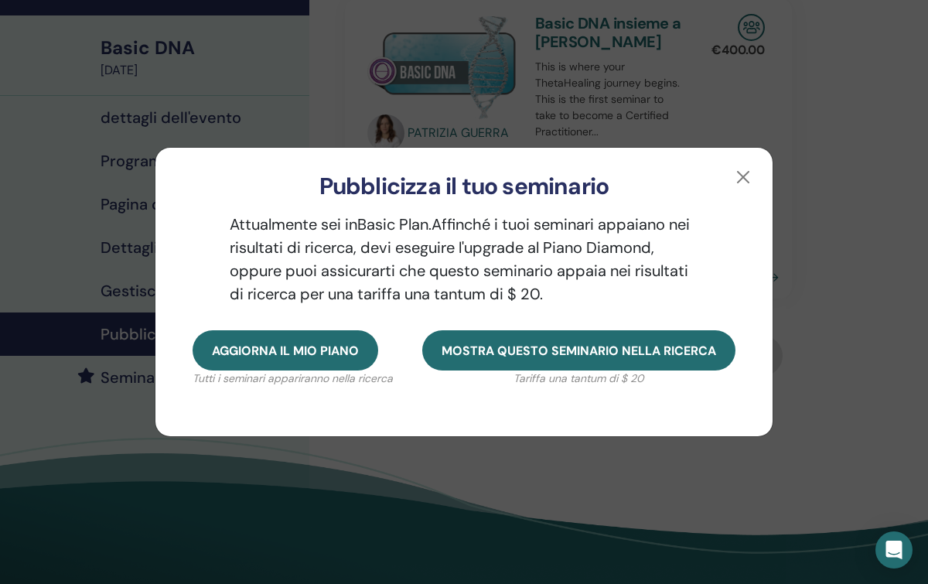
click at [334, 315] on div "Attualmente sei in Basic Plan. Affinché i tuoi seminari appaiano nei risultati …" at bounding box center [463, 265] width 617 height 130
click at [363, 339] on button "Aggiorna il mio piano" at bounding box center [286, 350] width 186 height 40
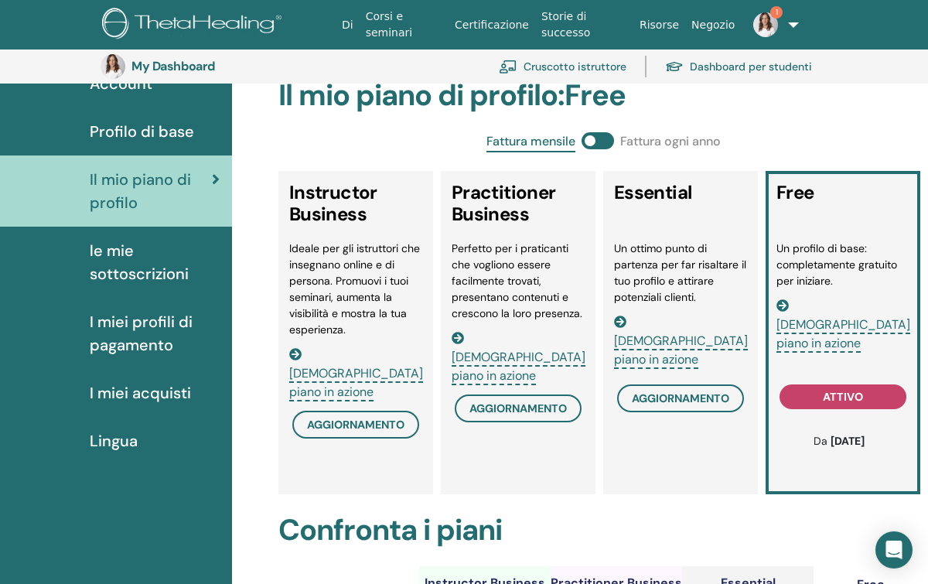
scroll to position [115, 0]
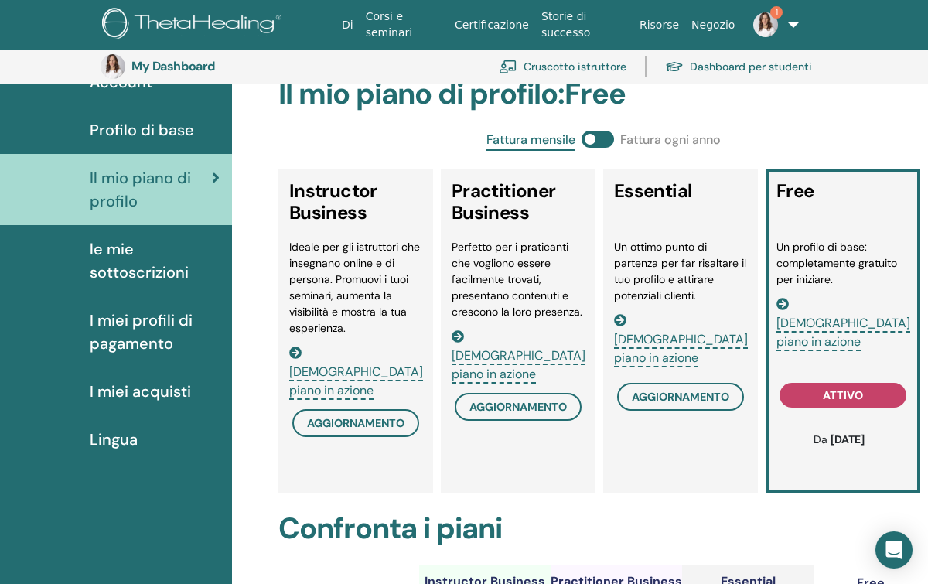
click at [375, 416] on span "aggiornamento" at bounding box center [355, 423] width 97 height 14
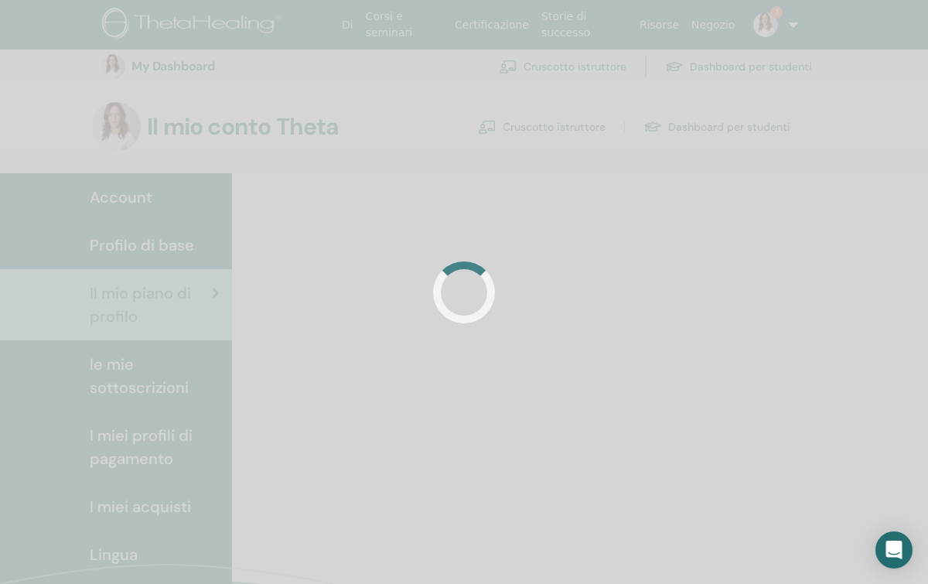
scroll to position [115, 0]
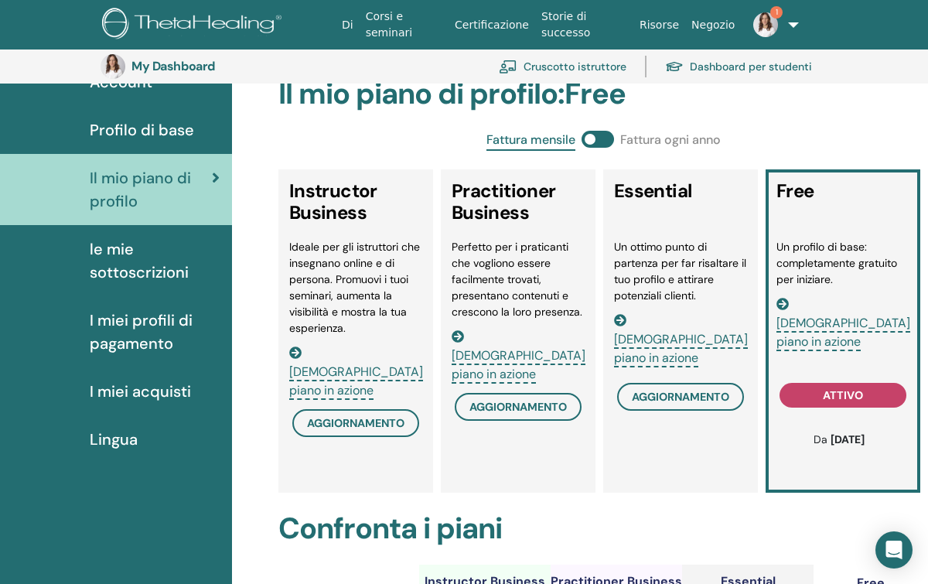
click at [373, 409] on button "aggiornamento" at bounding box center [355, 423] width 127 height 28
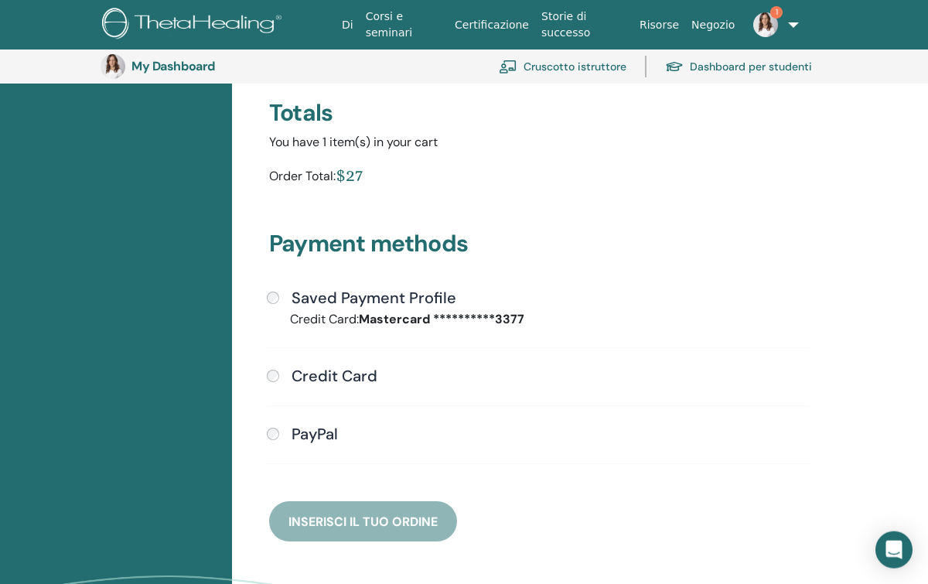
scroll to position [258, 0]
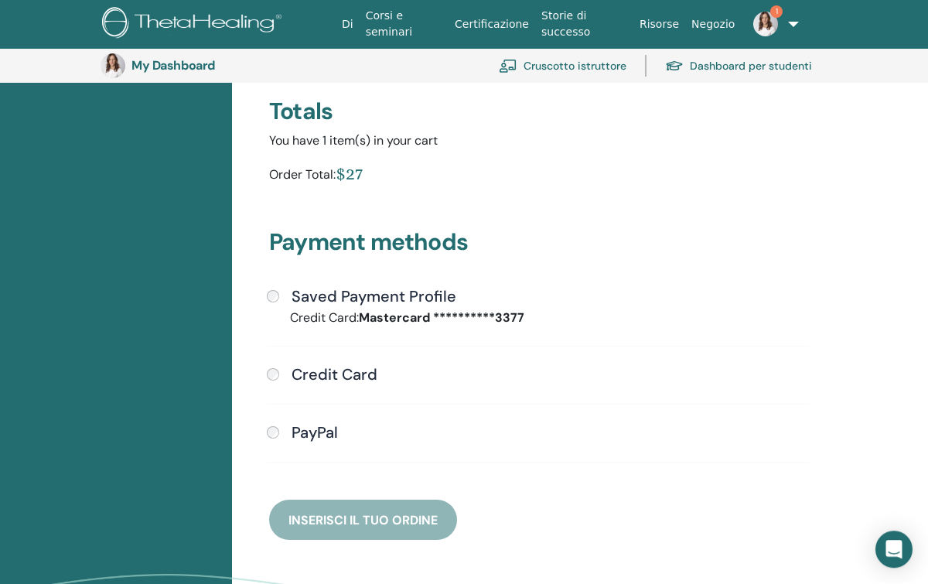
click at [263, 278] on div "**********" at bounding box center [538, 366] width 557 height 349
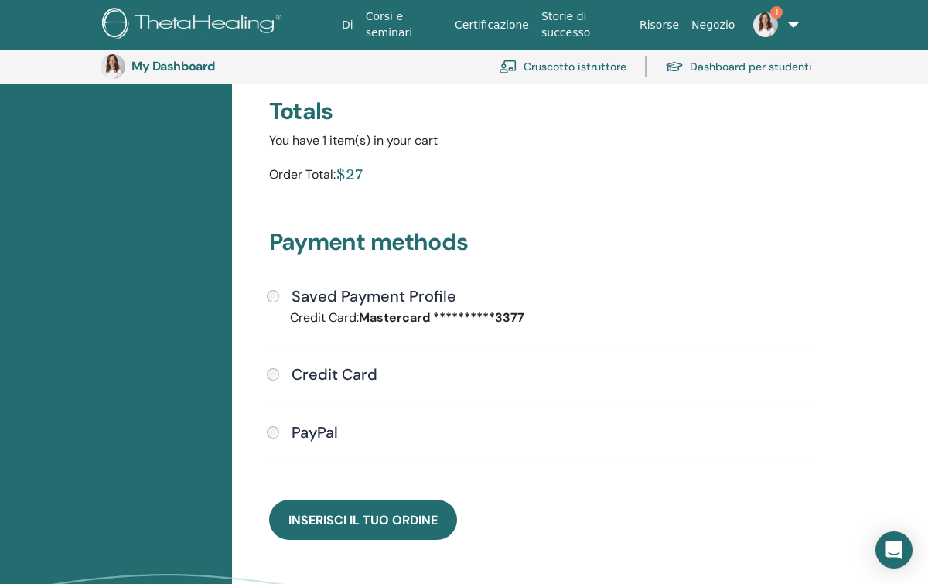
click at [390, 528] on span "Inserisci il tuo ordine" at bounding box center [362, 520] width 149 height 16
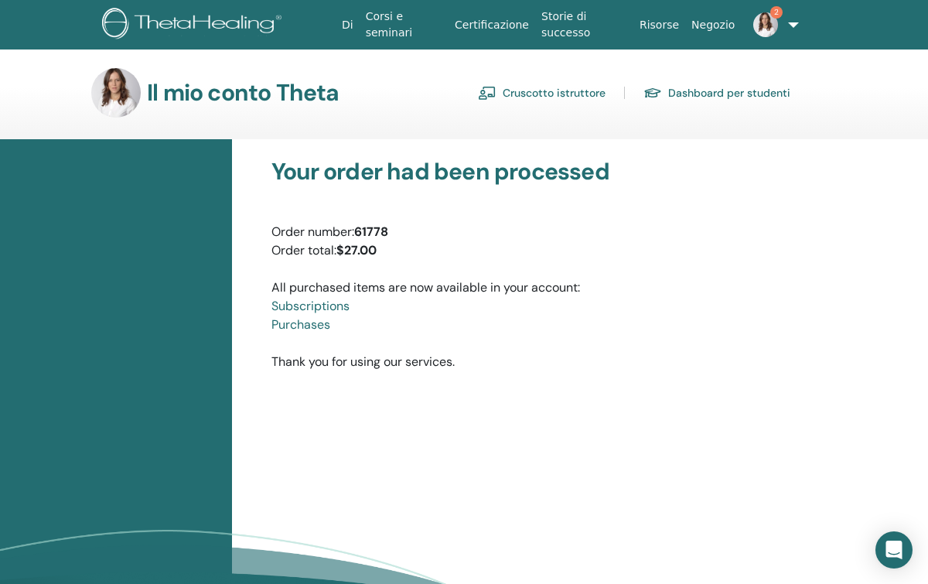
click at [779, 12] on link "2" at bounding box center [769, 24] width 57 height 49
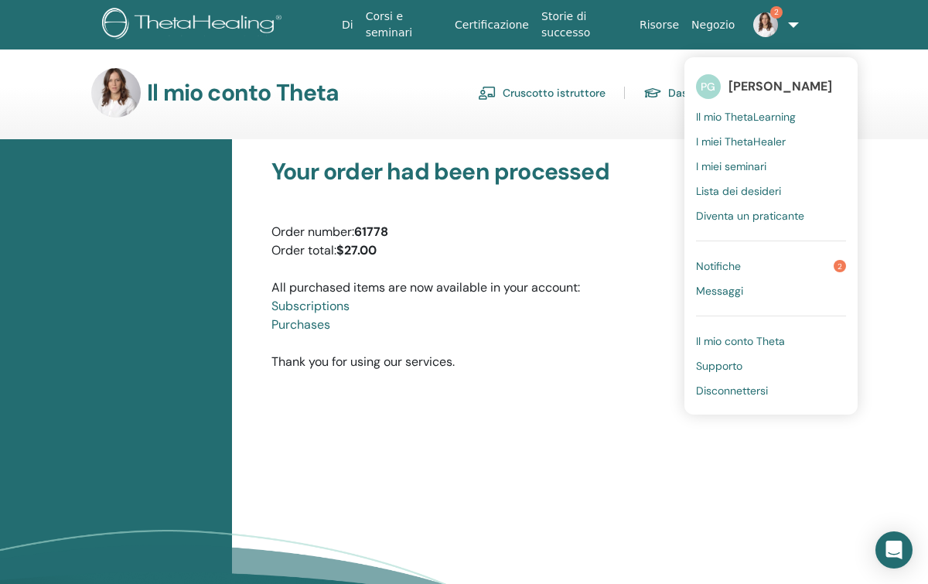
click at [720, 268] on span "Notifiche" at bounding box center [718, 266] width 45 height 14
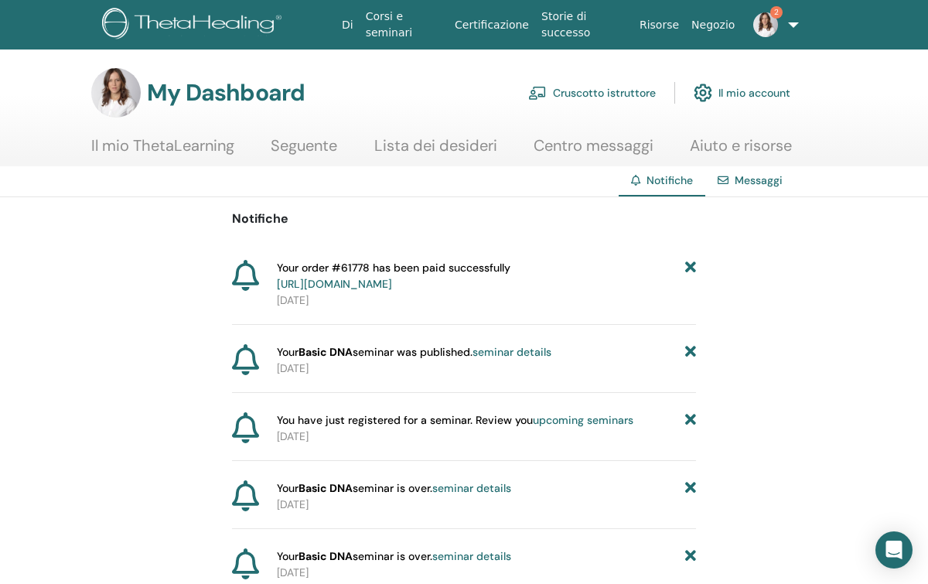
click at [392, 284] on link "https://member.thetahealing.com/member/account/subscriptions/purchases" at bounding box center [334, 284] width 115 height 14
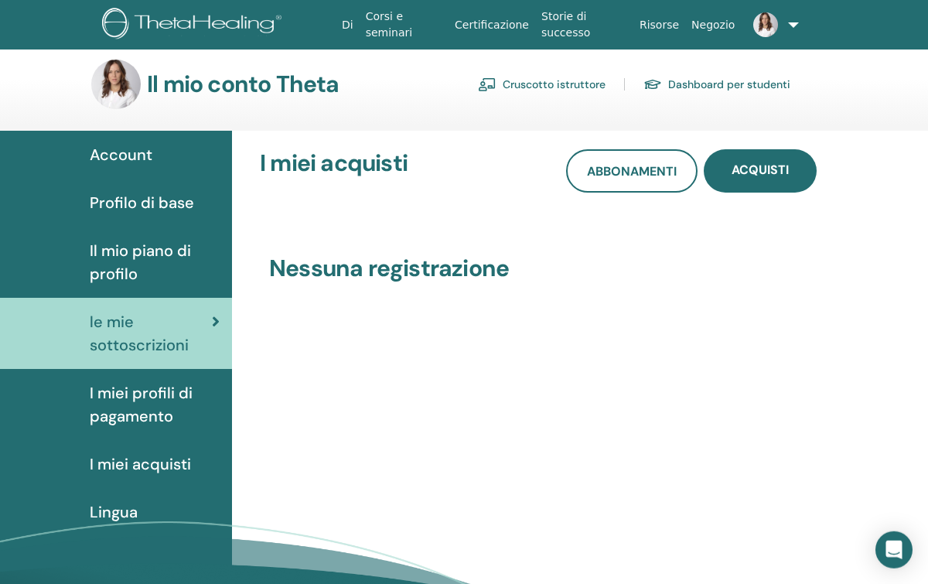
scroll to position [1, 0]
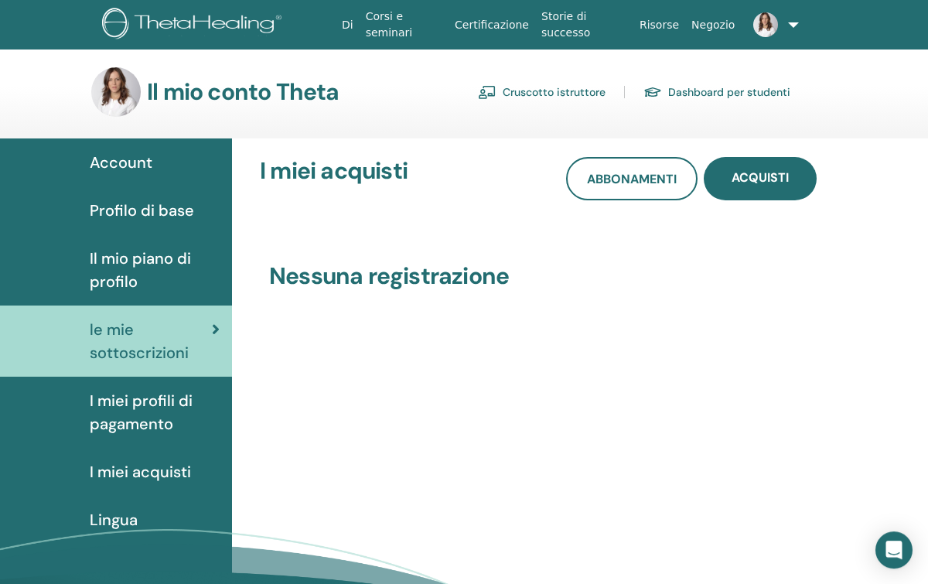
click at [565, 85] on link "Cruscotto istruttore" at bounding box center [542, 92] width 128 height 25
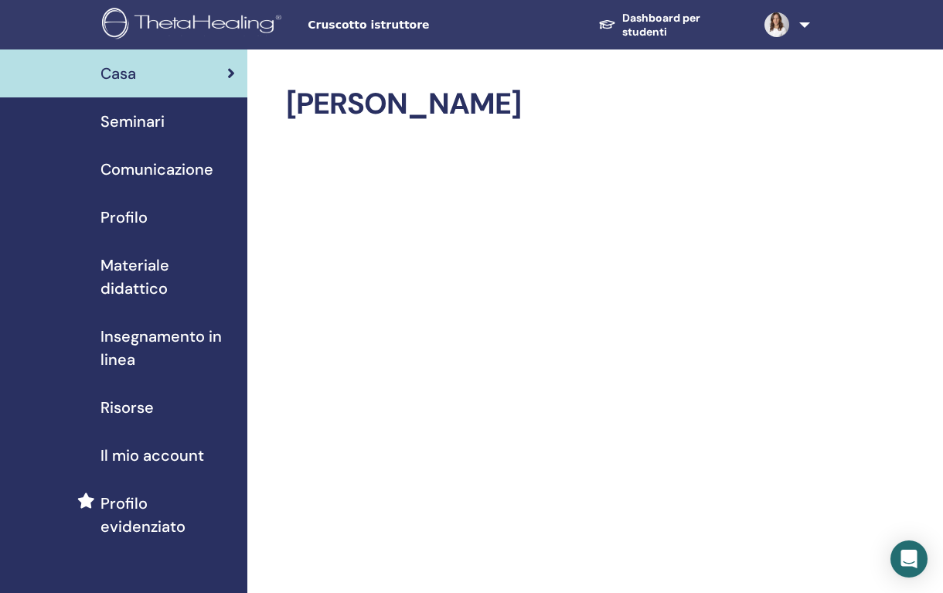
click at [131, 136] on link "Seminari" at bounding box center [123, 121] width 247 height 48
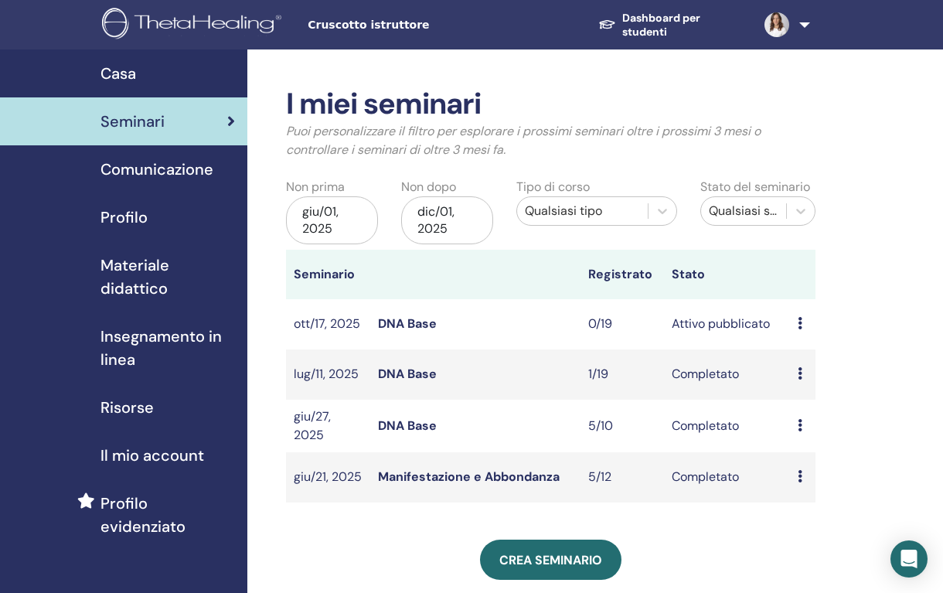
click at [393, 324] on link "DNA Base" at bounding box center [407, 323] width 59 height 16
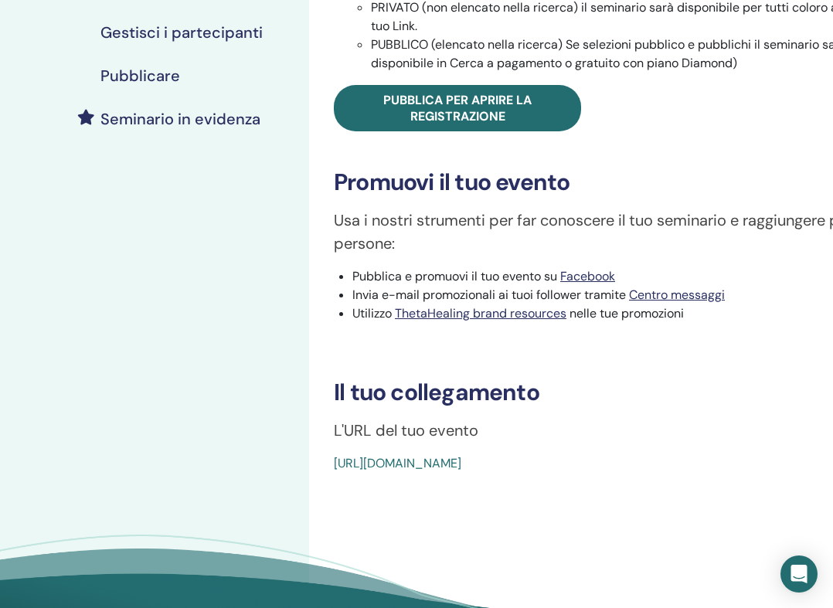
click at [507, 114] on span "Pubblica per aprire la registrazione" at bounding box center [457, 108] width 148 height 32
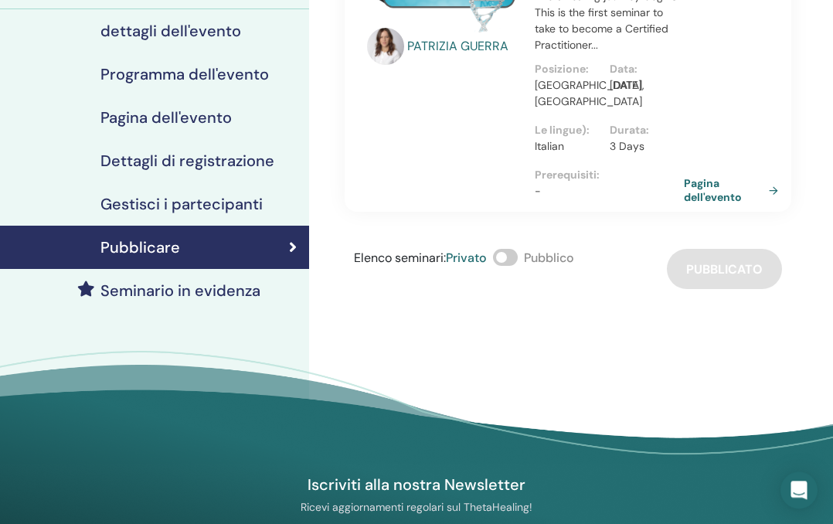
scroll to position [175, 0]
click at [721, 204] on link "Pagina dell'evento" at bounding box center [734, 190] width 101 height 28
